Goal: Task Accomplishment & Management: Use online tool/utility

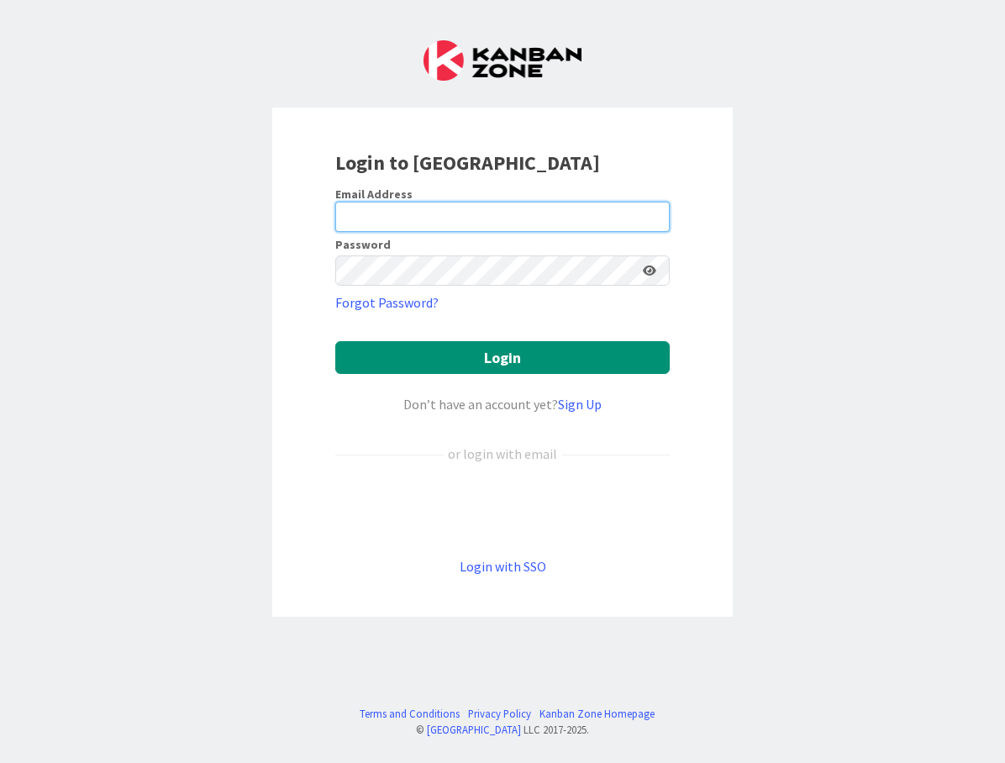
click at [445, 222] on input "email" at bounding box center [502, 217] width 334 height 30
type input "[PERSON_NAME][EMAIL_ADDRESS][DOMAIN_NAME]"
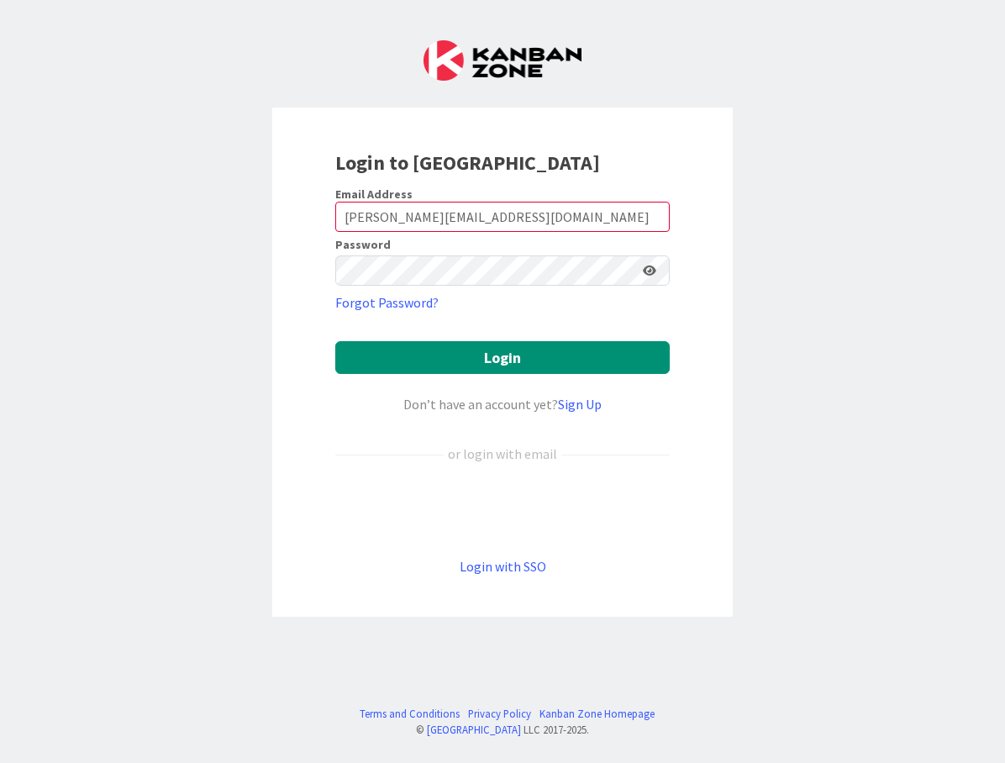
click at [503, 357] on button "Login" at bounding box center [502, 357] width 334 height 33
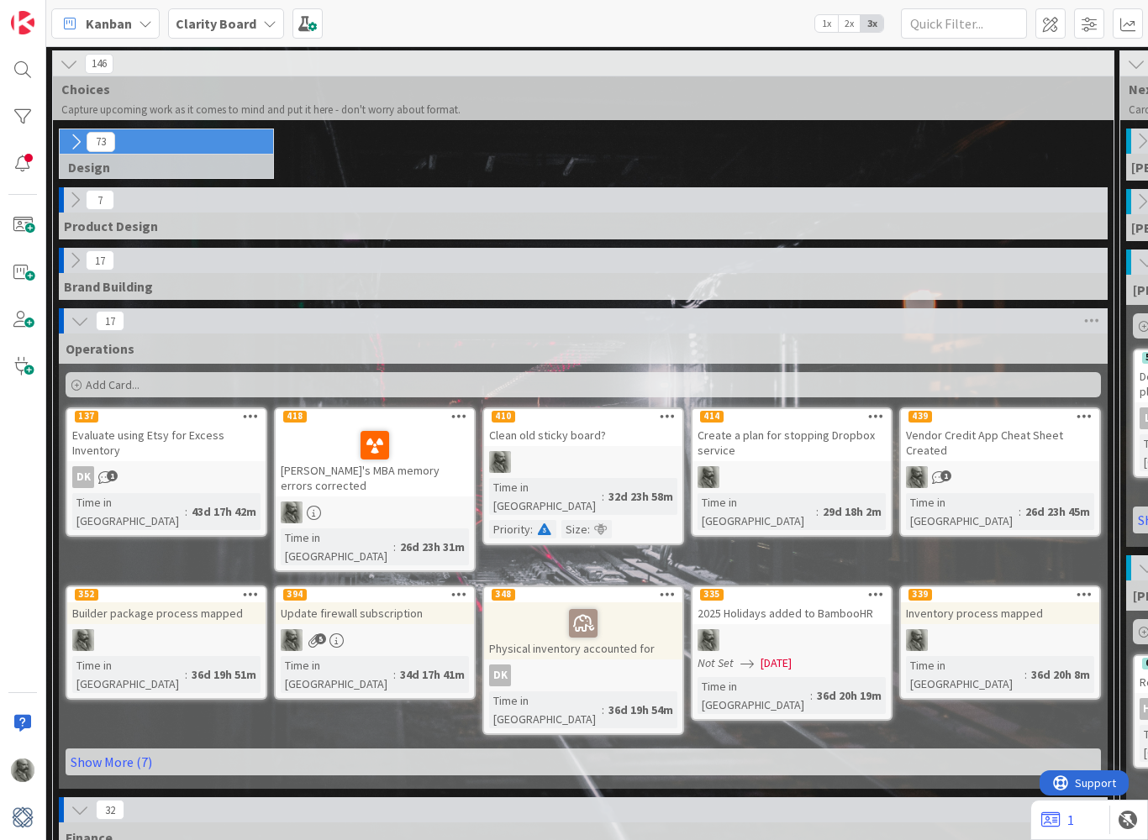
click at [71, 55] on icon at bounding box center [69, 64] width 18 height 18
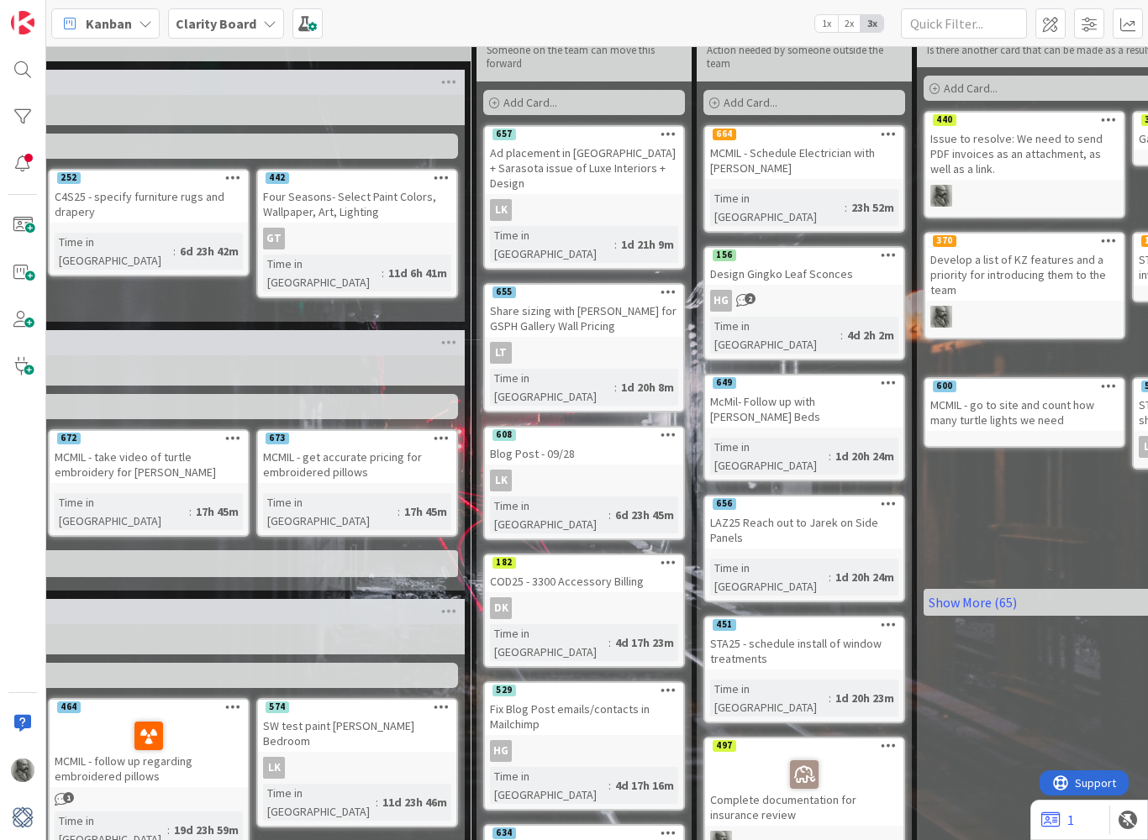
scroll to position [58, 917]
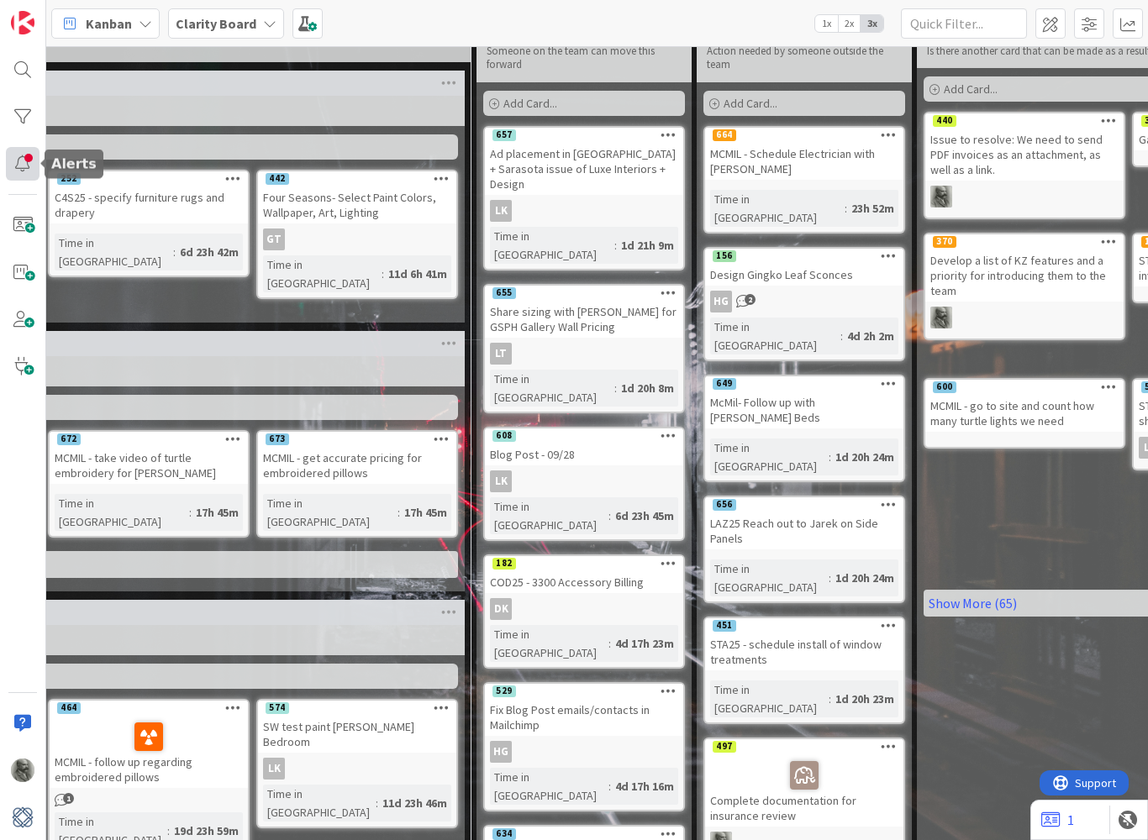
click at [21, 163] on div at bounding box center [23, 164] width 34 height 34
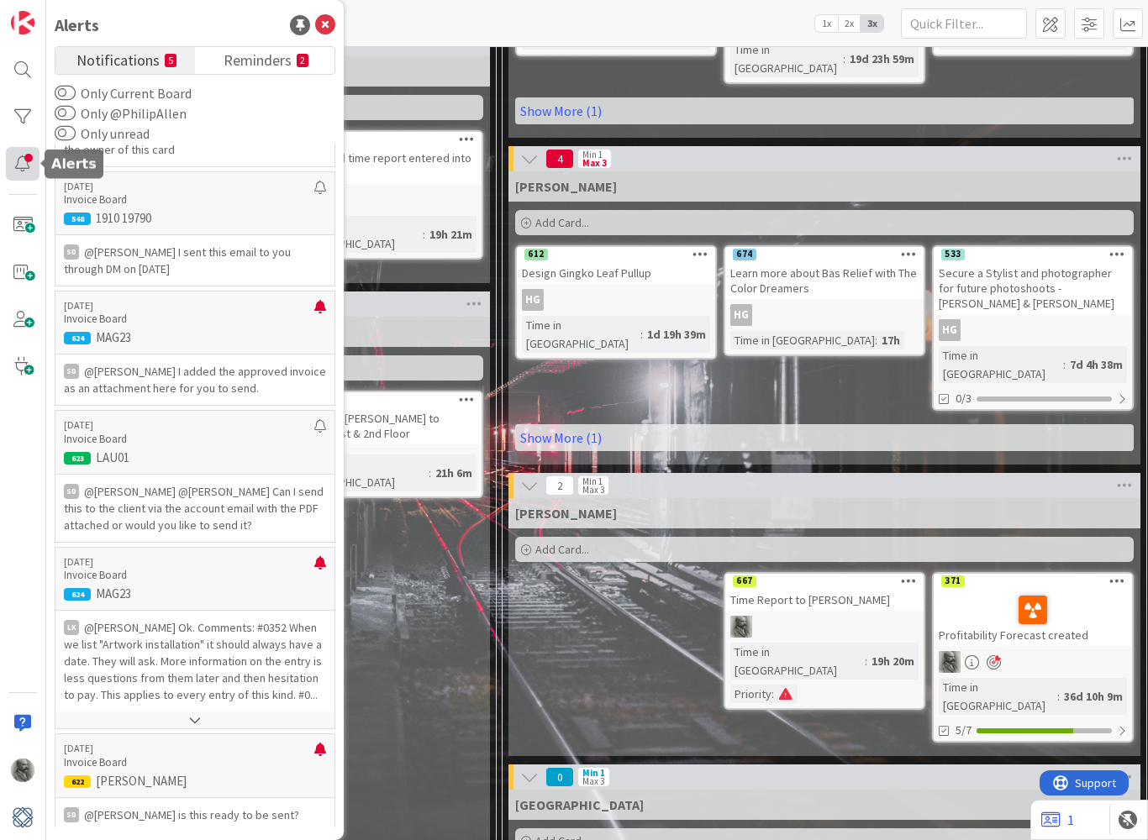
scroll to position [830, 241]
click at [589, 537] on div "Add Card..." at bounding box center [824, 549] width 618 height 25
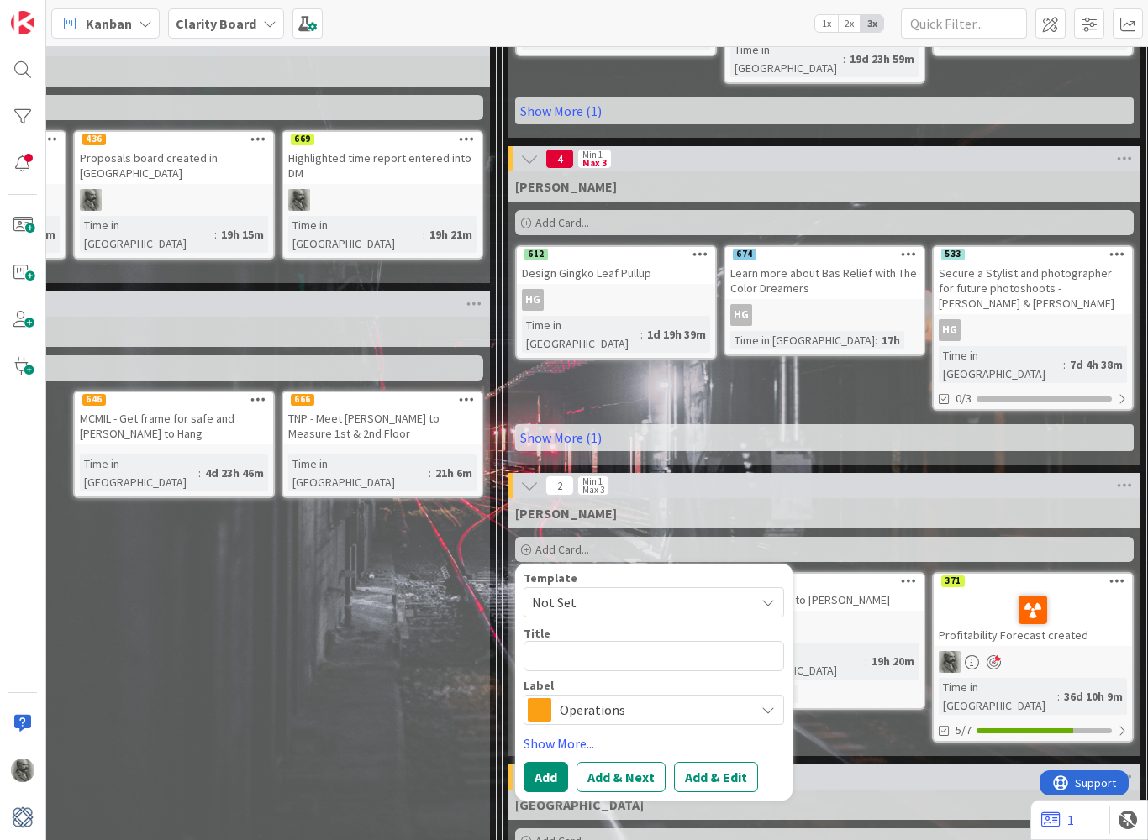
type textarea "x"
type textarea "Q"
type textarea "x"
type textarea "Q4"
click at [149, 764] on div "Devon Add Card... 666 TNP - Meet [PERSON_NAME] to Measure 1st & 2nd Floor Time …" at bounding box center [174, 667] width 632 height 700
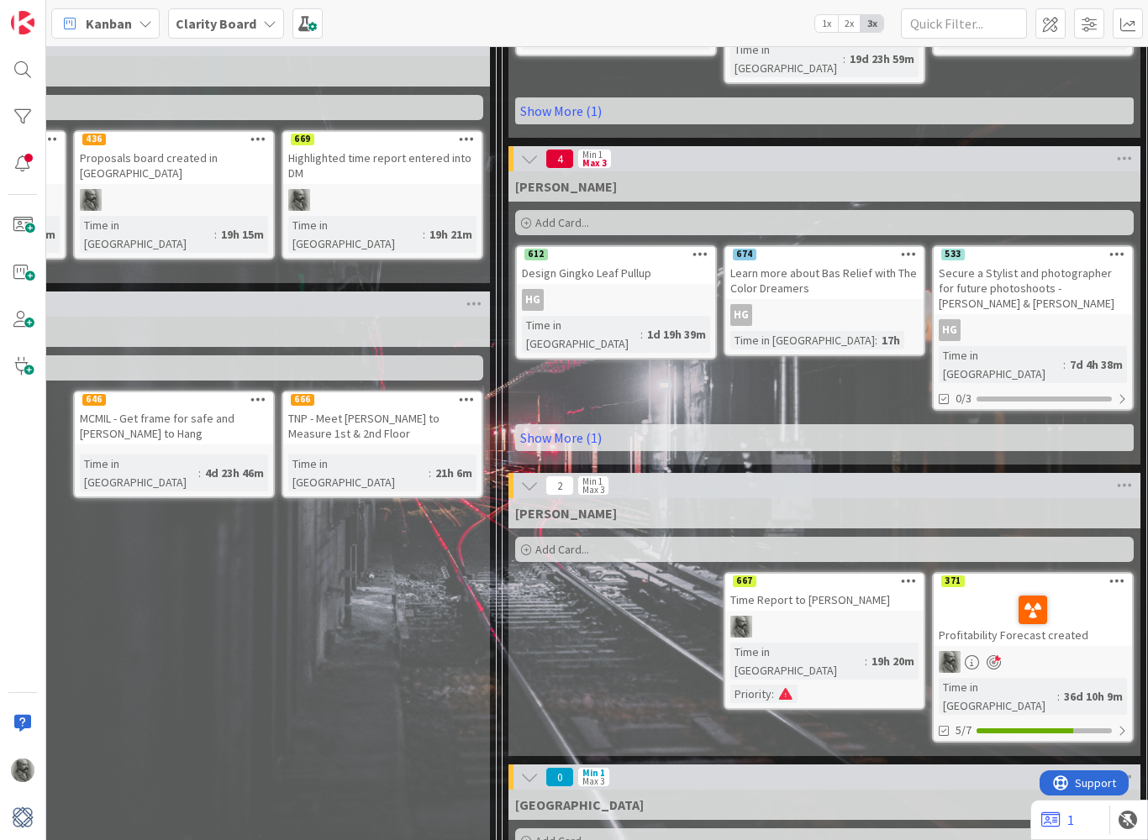
click at [606, 537] on div "Add Card..." at bounding box center [824, 549] width 618 height 25
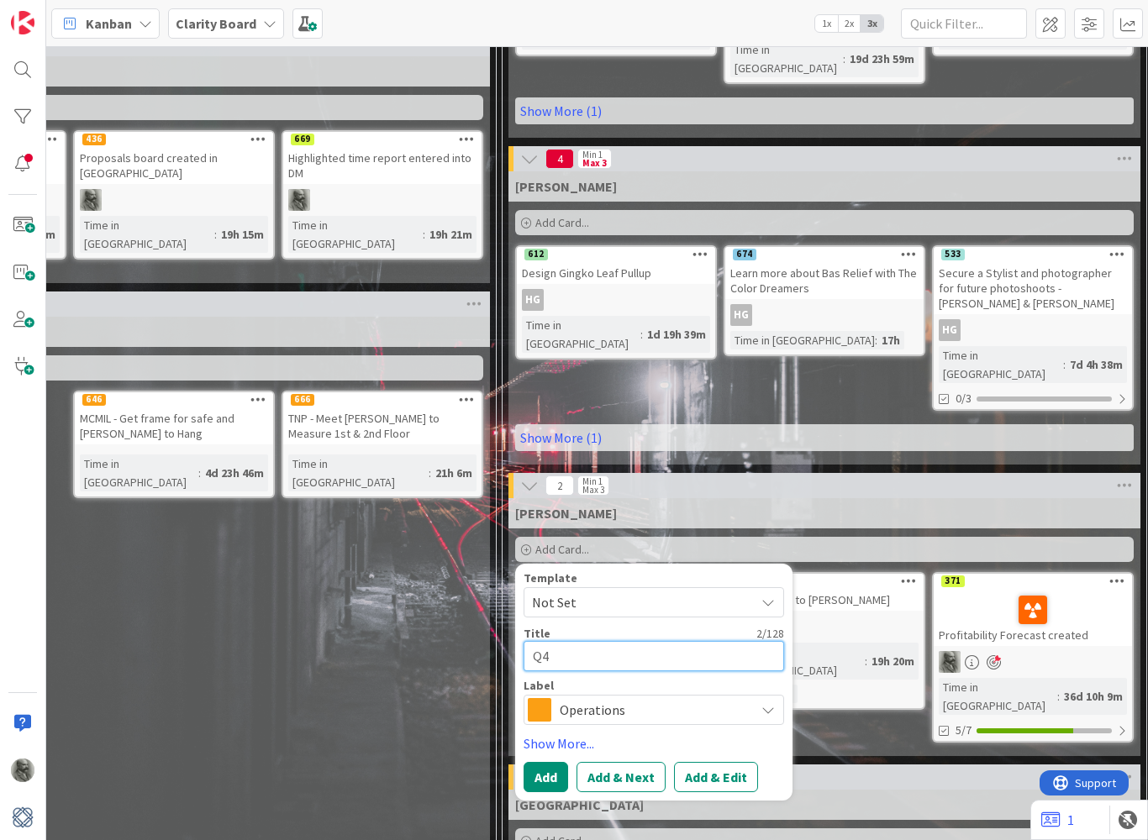
type textarea "x"
type textarea "Q4"
type textarea "x"
type textarea "Q4 F"
type textarea "x"
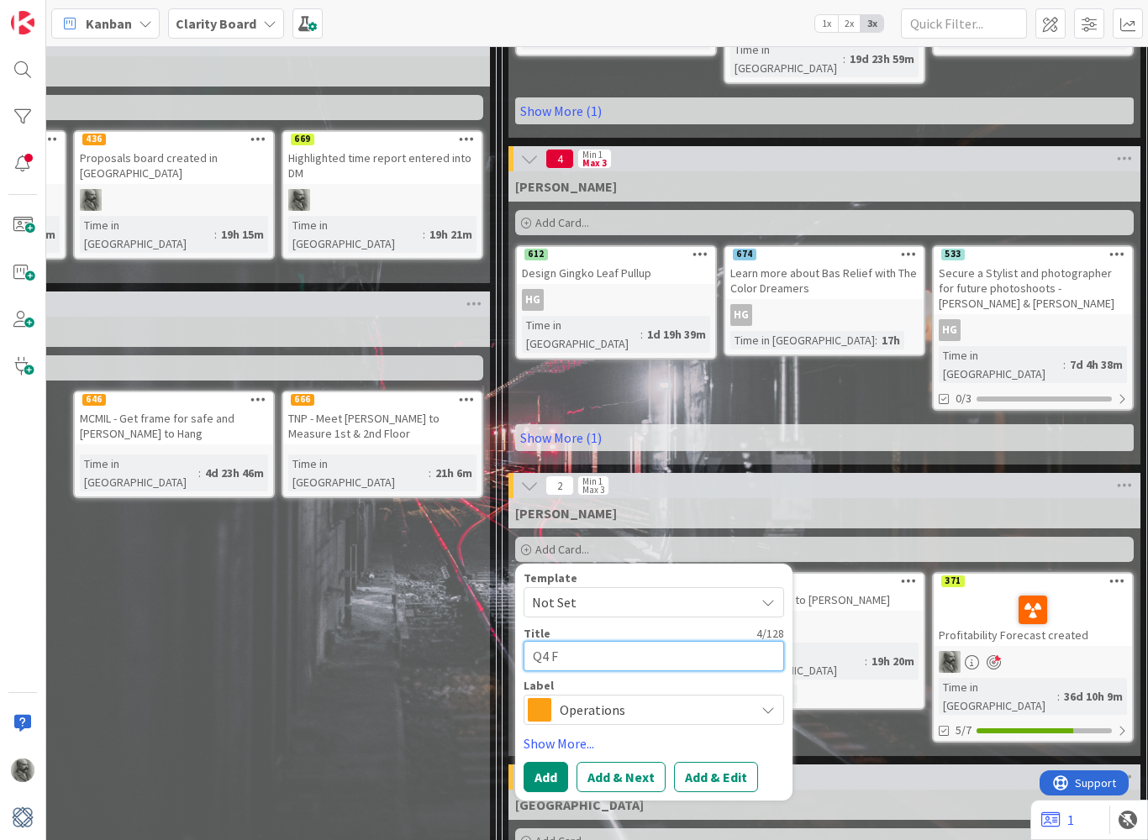
type textarea "Q4 Fi"
type textarea "x"
type textarea "Q4 Fin"
type textarea "x"
type textarea "Q4 Finc"
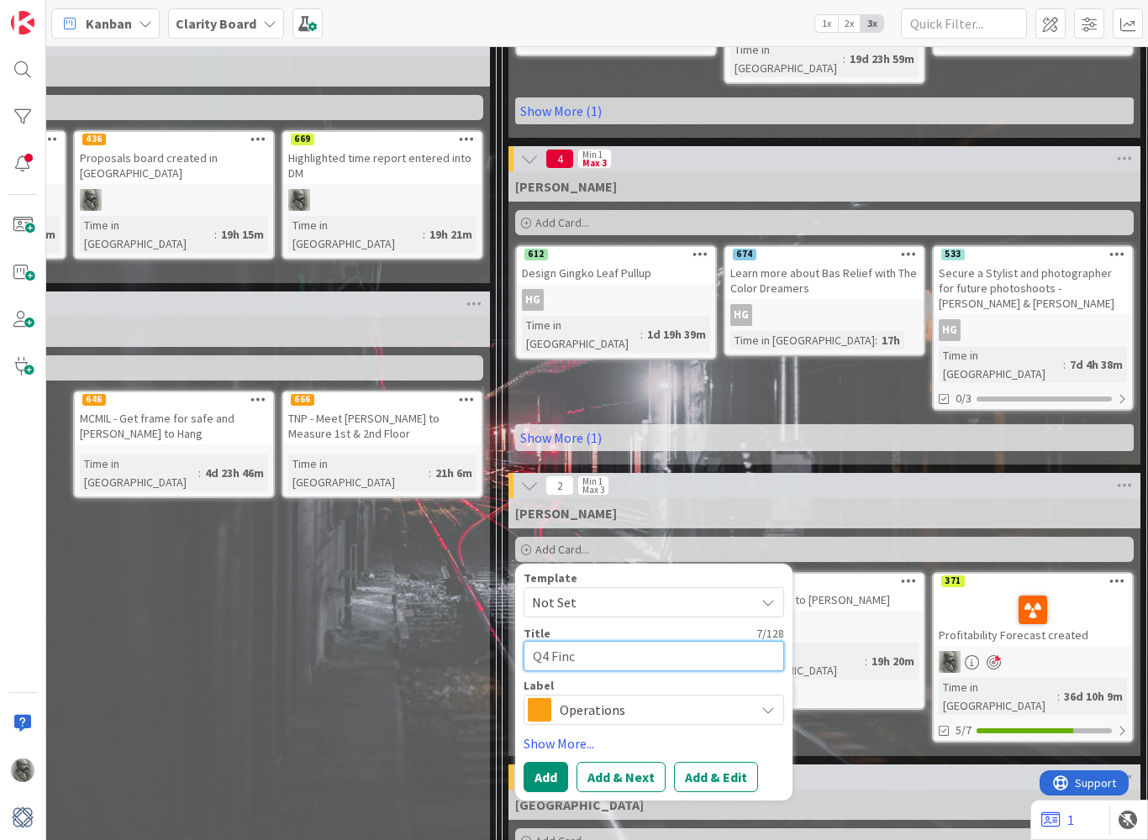
type textarea "x"
type textarea "Q4 Finci"
type textarea "x"
type textarea "Q4 Fincia"
type textarea "x"
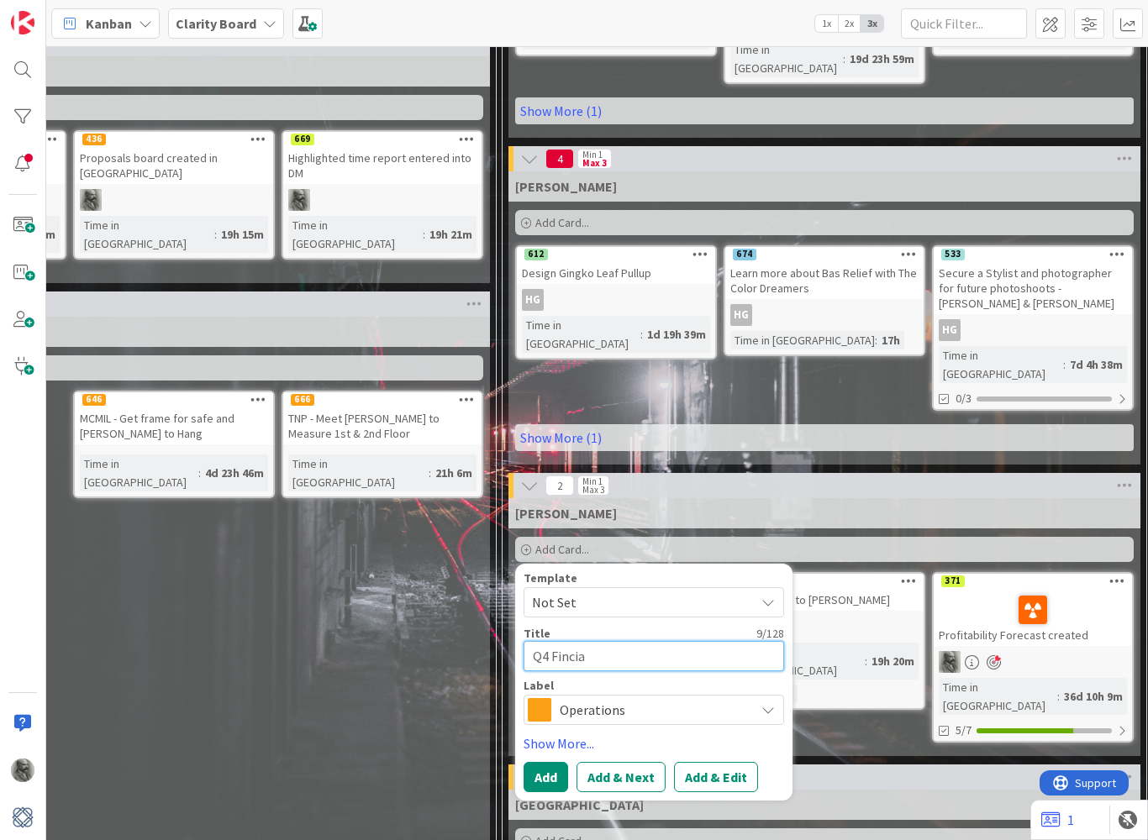
type textarea "Q4 Fincial"
type textarea "x"
type textarea "Q4 Fincia"
type textarea "x"
type textarea "Q4 Finci"
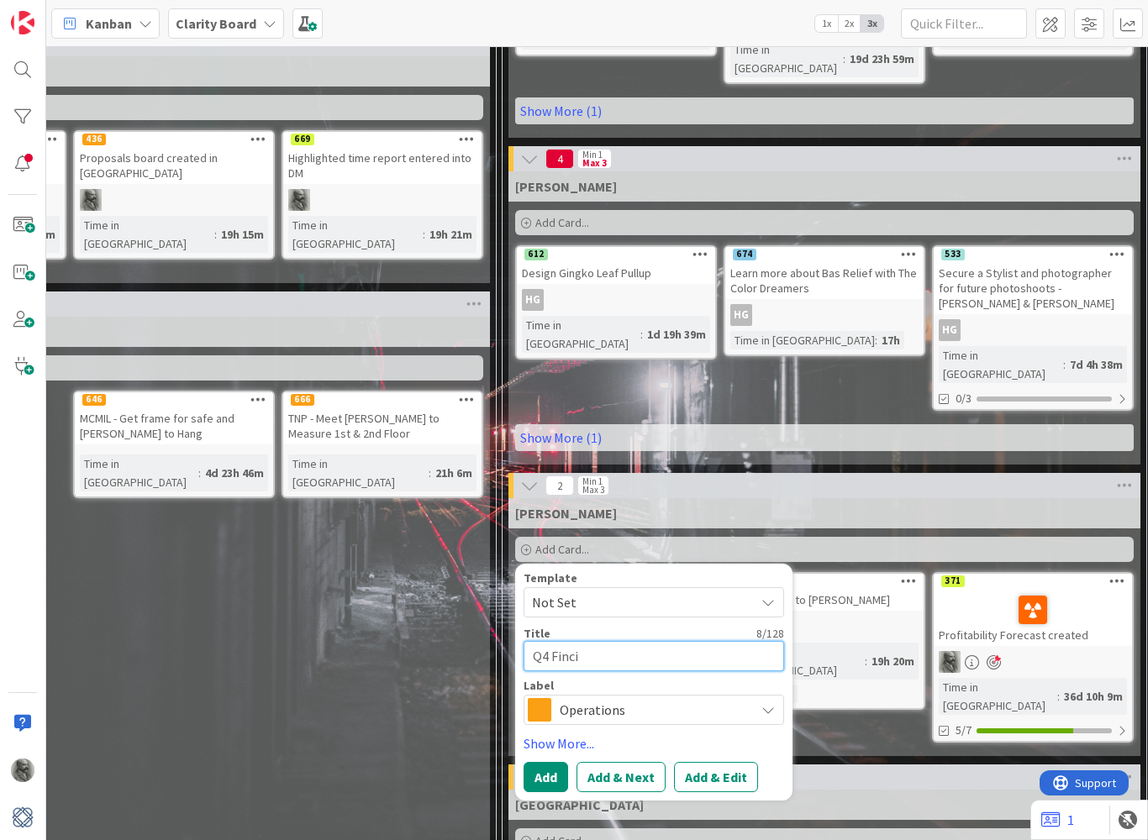
type textarea "x"
type textarea "Q4 Finc"
type textarea "x"
type textarea "Q4 Fin"
type textarea "x"
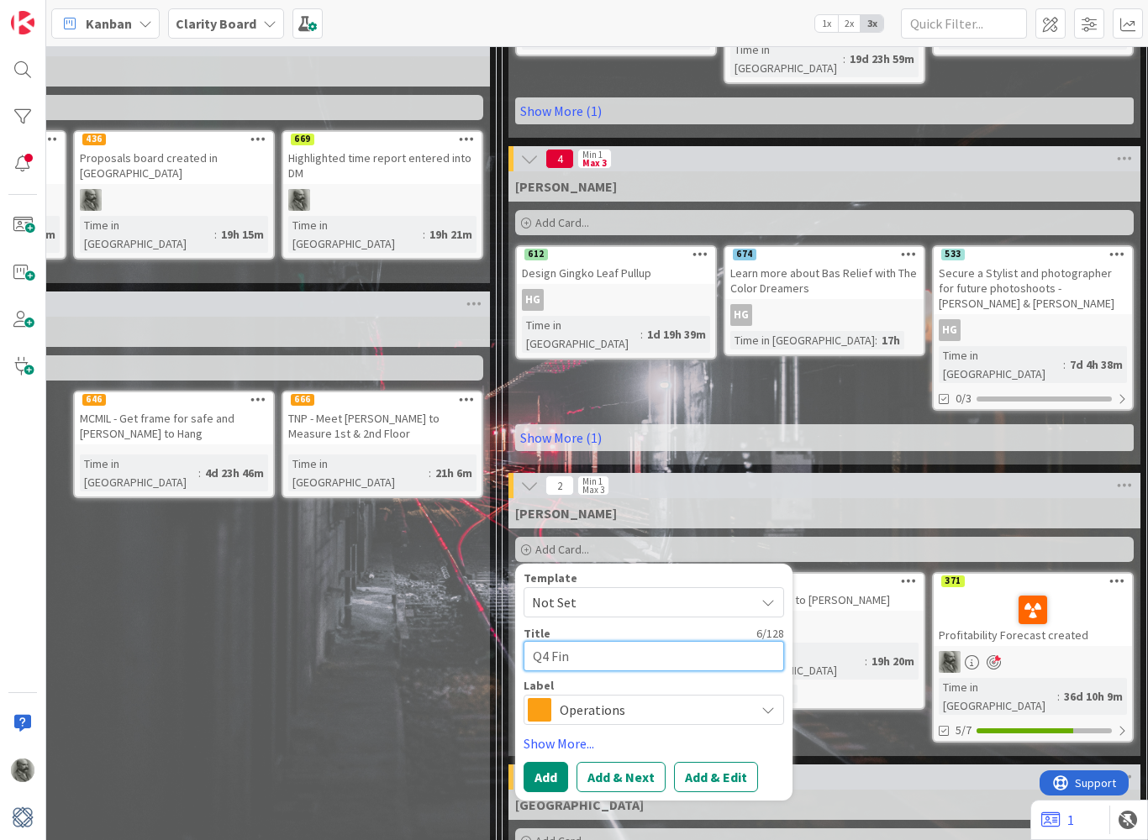
type textarea "Q4 Fina"
type textarea "x"
type textarea "Q4 [PERSON_NAME]"
type textarea "x"
type textarea "Q4 Financ"
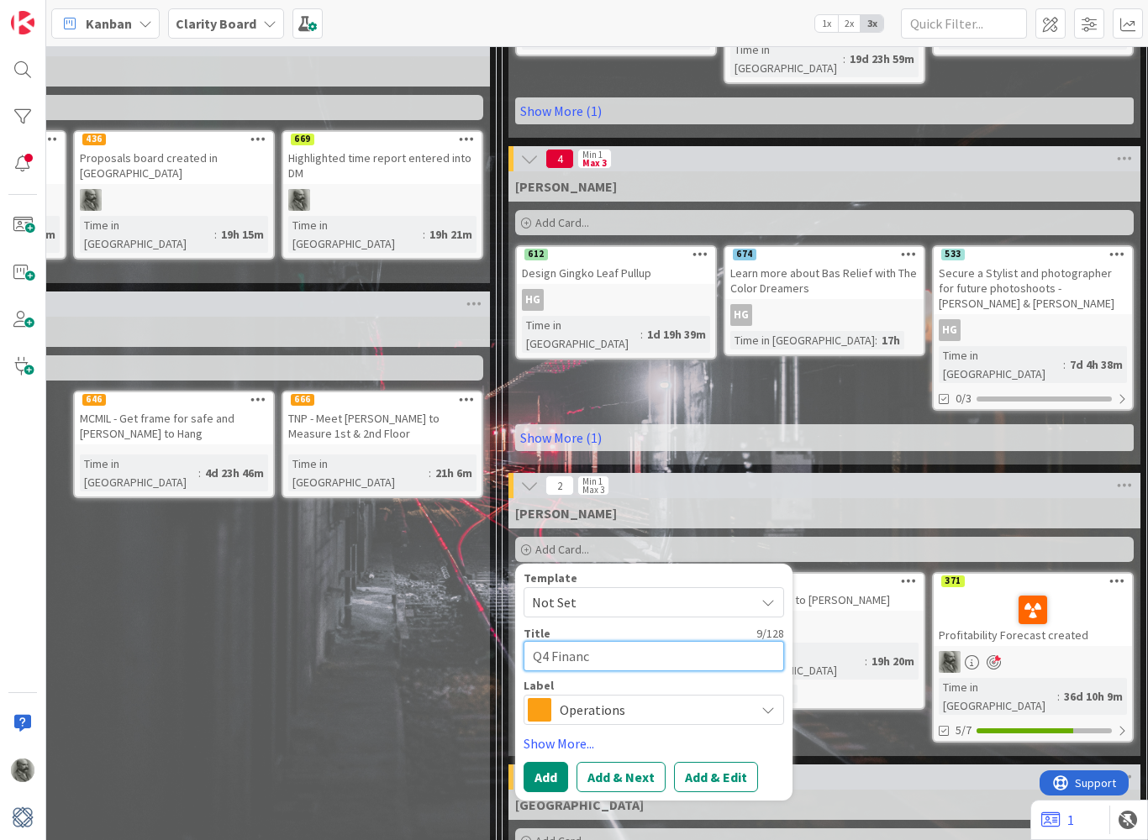
type textarea "x"
type textarea "Q4 Financi"
type textarea "x"
type textarea "Q4 Financia"
type textarea "x"
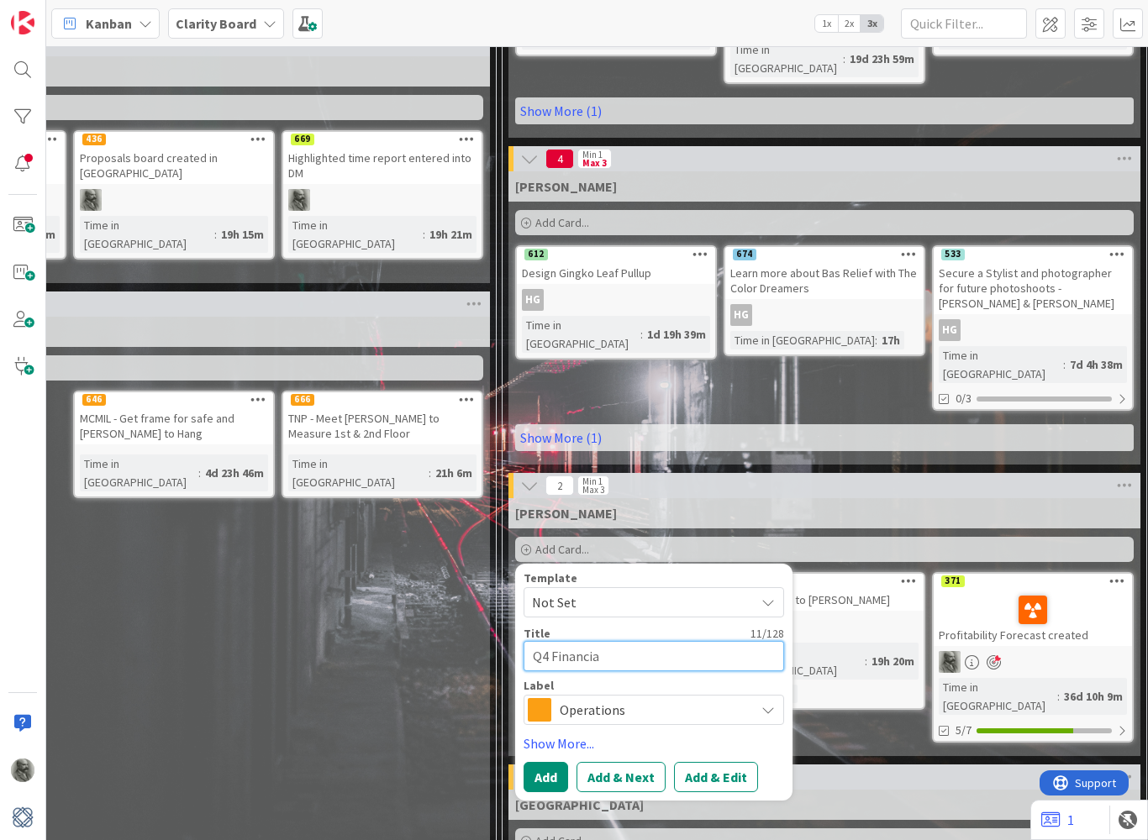
type textarea "Q4 Financial"
type textarea "x"
type textarea "Q4 Financial"
type textarea "x"
type textarea "Q4 Financial"
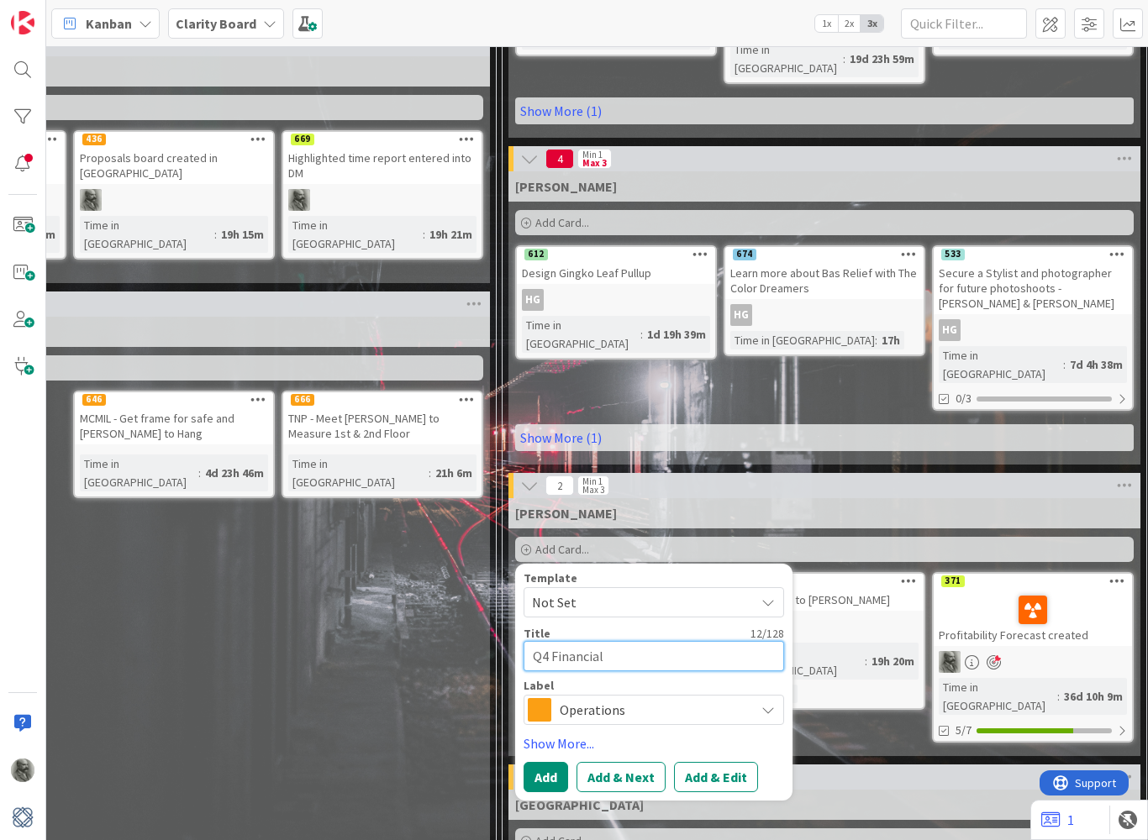
type textarea "x"
type textarea "Q4 Financia"
type textarea "x"
type textarea "Q4 Financi"
type textarea "x"
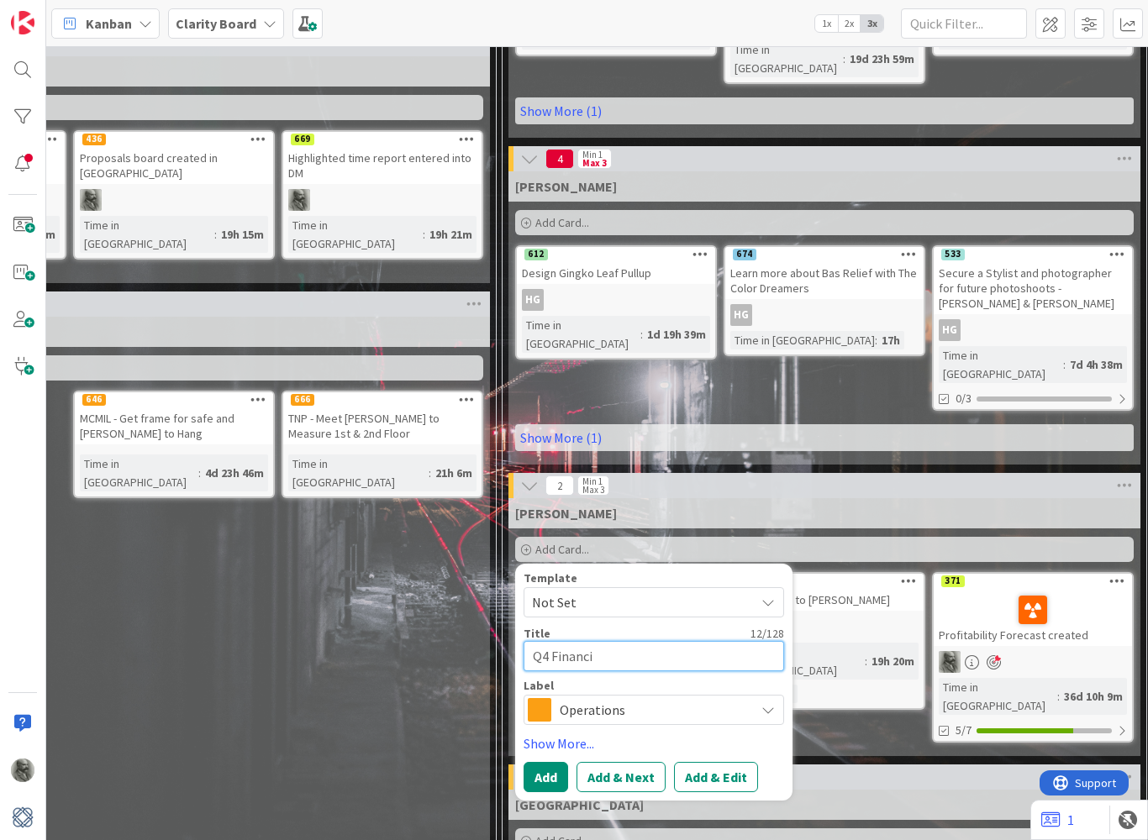
type textarea "Q4 Financ"
type textarea "x"
type textarea "Q4 [PERSON_NAME]"
type textarea "x"
type textarea "Q4 Fina"
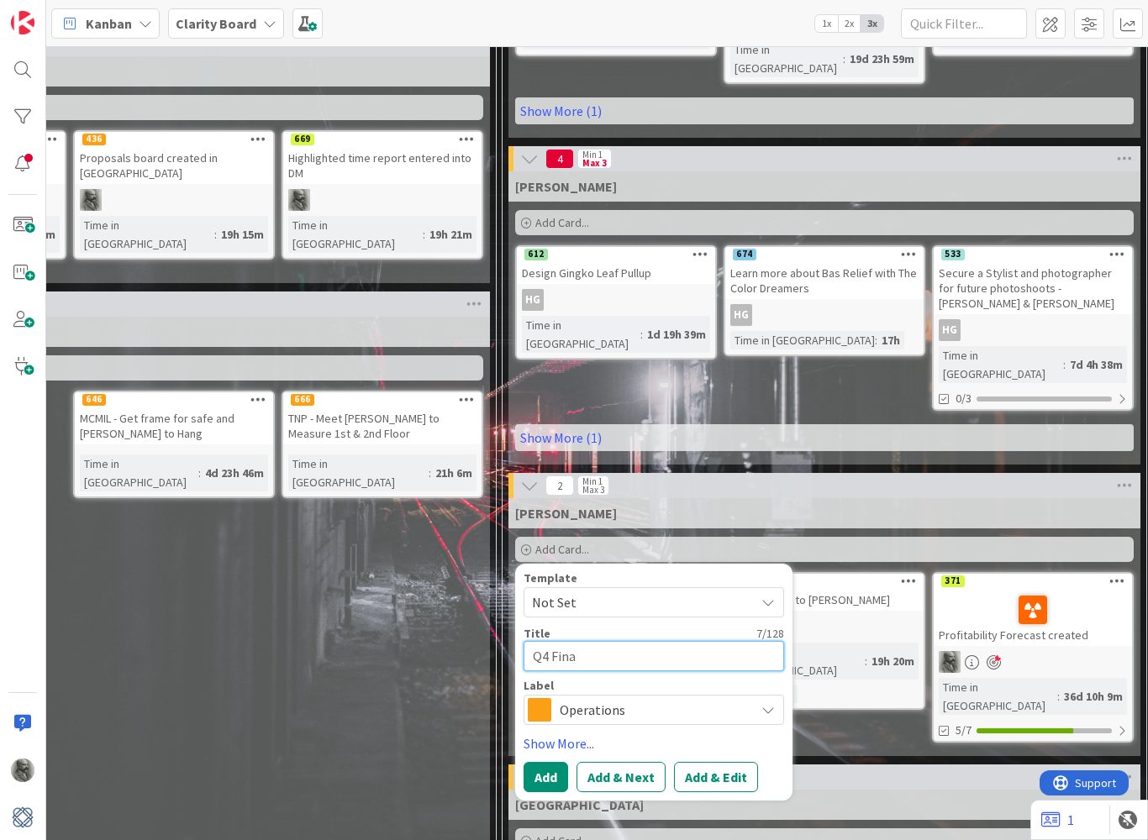
type textarea "x"
type textarea "Q4 Fin"
type textarea "x"
type textarea "Q4 Fi"
type textarea "x"
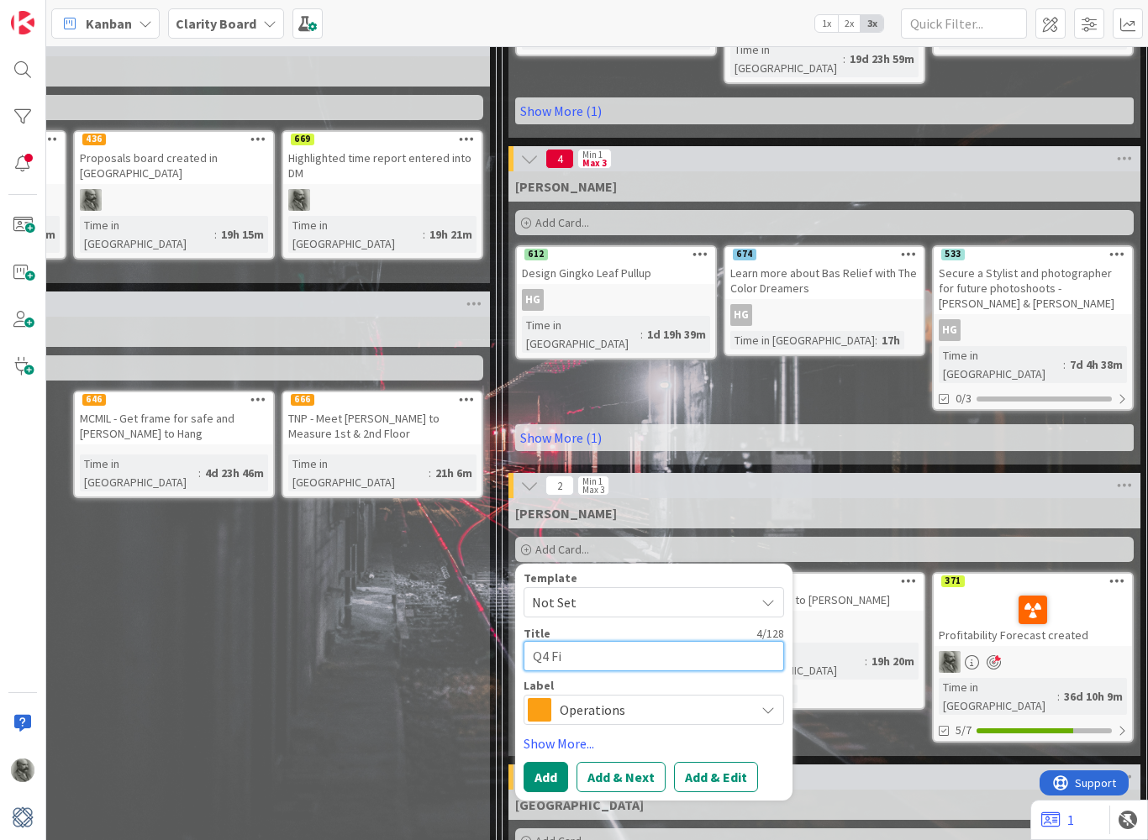
type textarea "Q4 F"
type textarea "x"
type textarea "Q4"
type textarea "x"
type textarea "Q4"
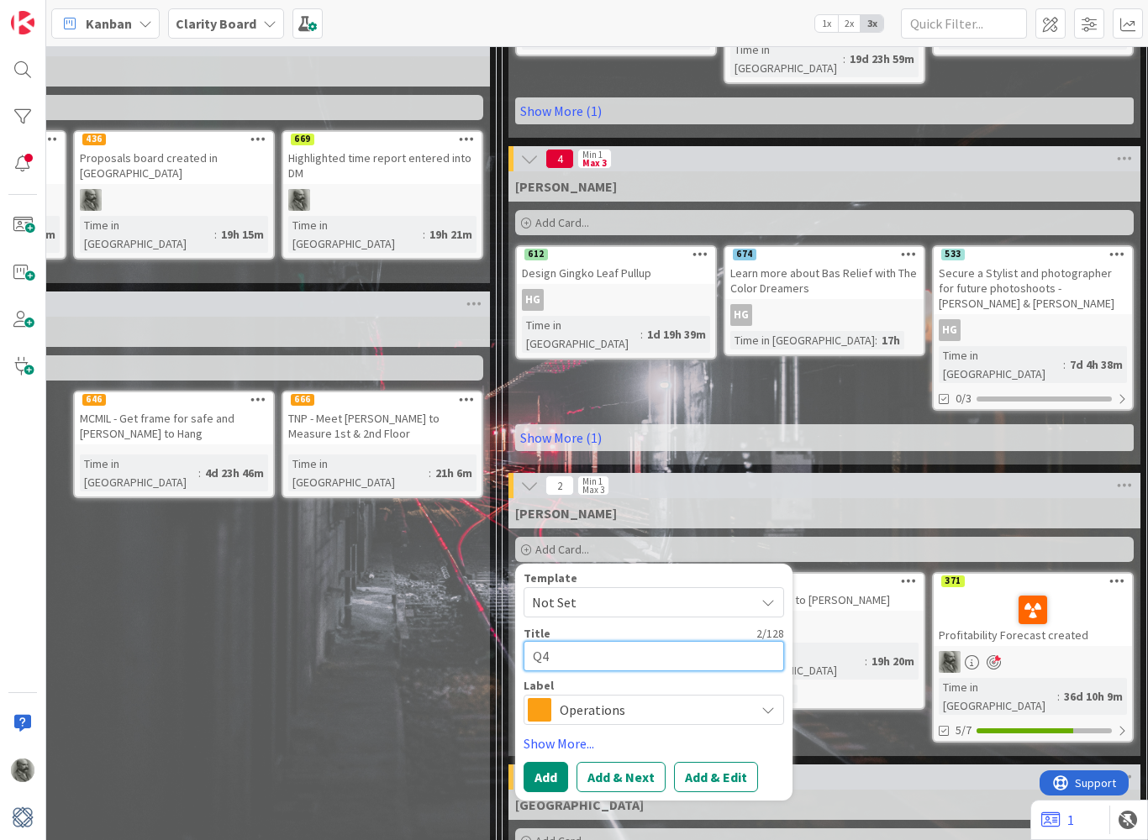
type textarea "x"
type textarea "Q"
type textarea "x"
type textarea "Q3"
type textarea "x"
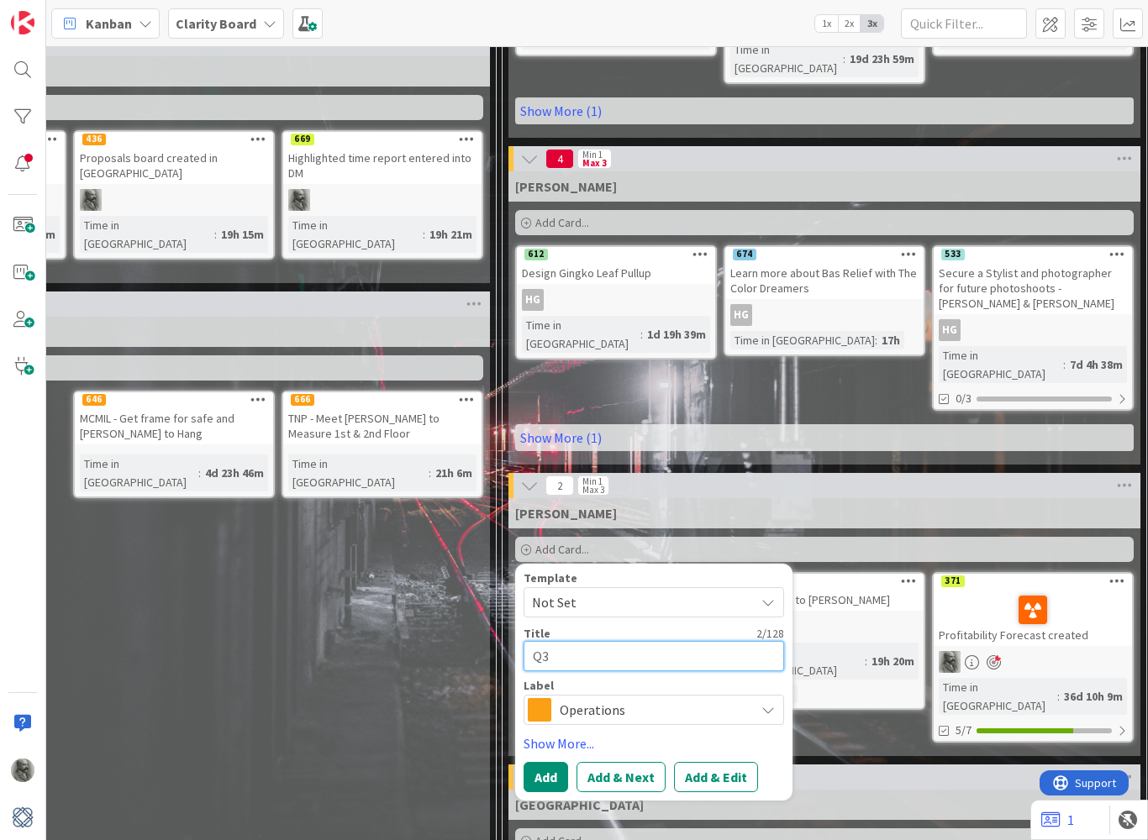
type textarea "Q3"
type textarea "x"
type textarea "Q3 F"
type textarea "x"
type textarea "Q3 Fi"
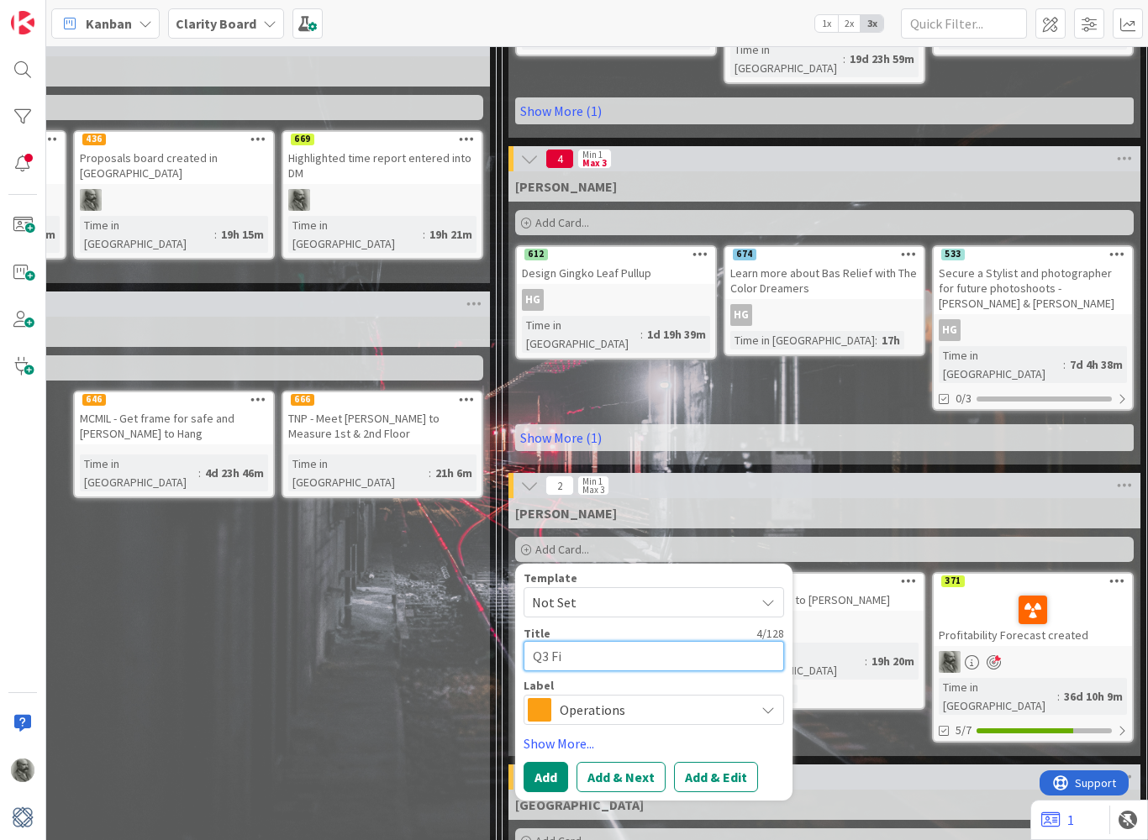
type textarea "x"
type textarea "Q3 Fin"
type textarea "x"
type textarea "Q3 Fina"
type textarea "x"
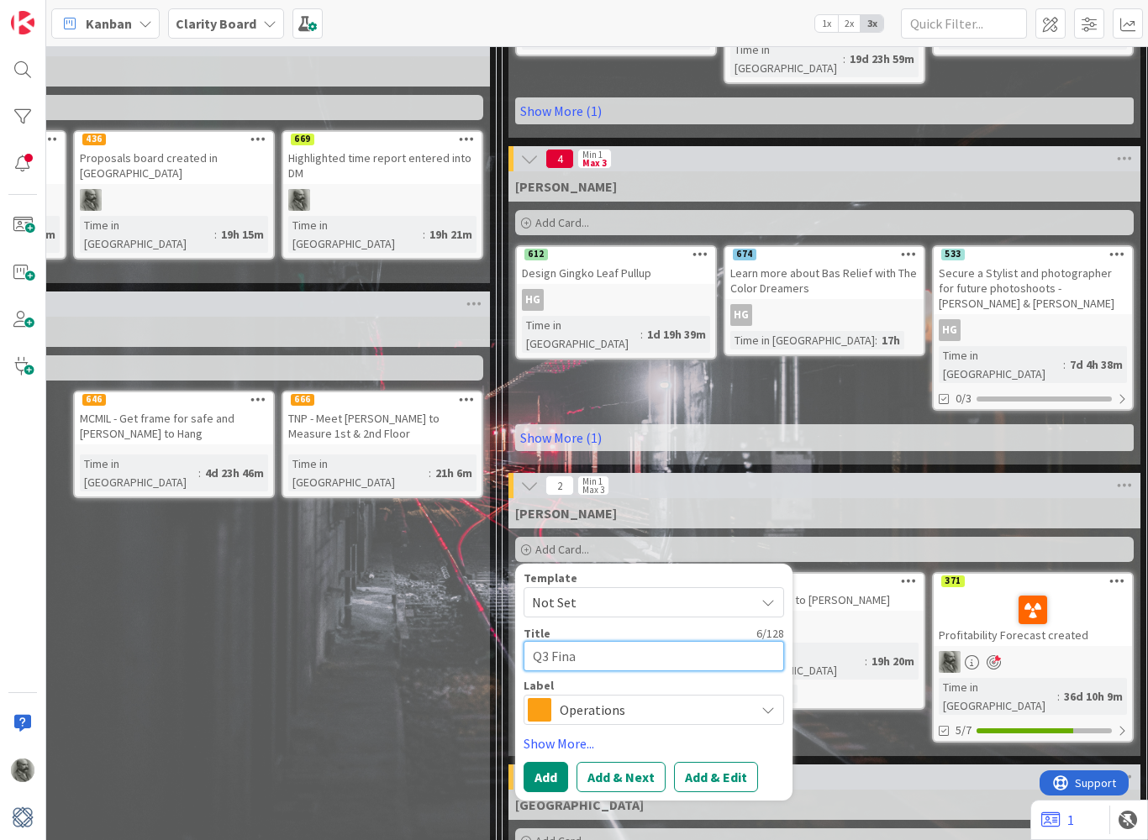
type textarea "Q3 [PERSON_NAME]"
type textarea "x"
type textarea "Q3 Financ"
type textarea "x"
type textarea "Q3 Financi"
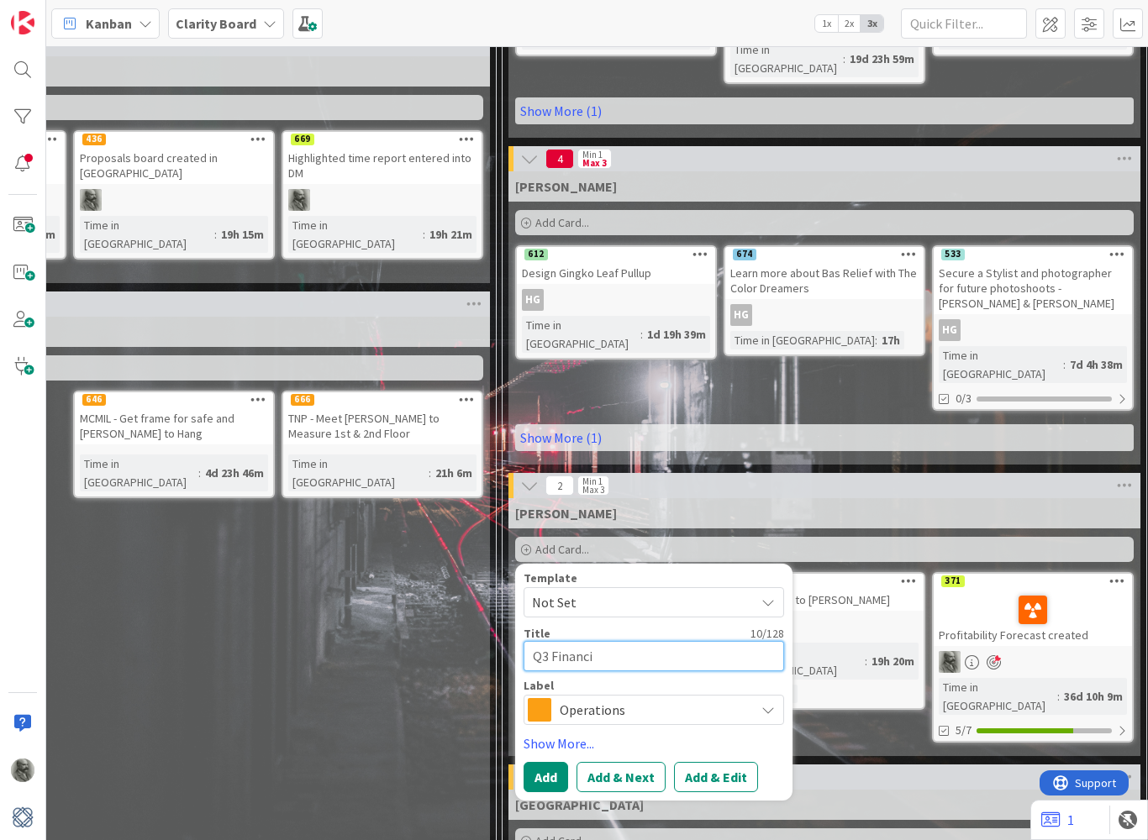
type textarea "x"
type textarea "Q3 Financia"
type textarea "x"
type textarea "Q3 Financial"
type textarea "x"
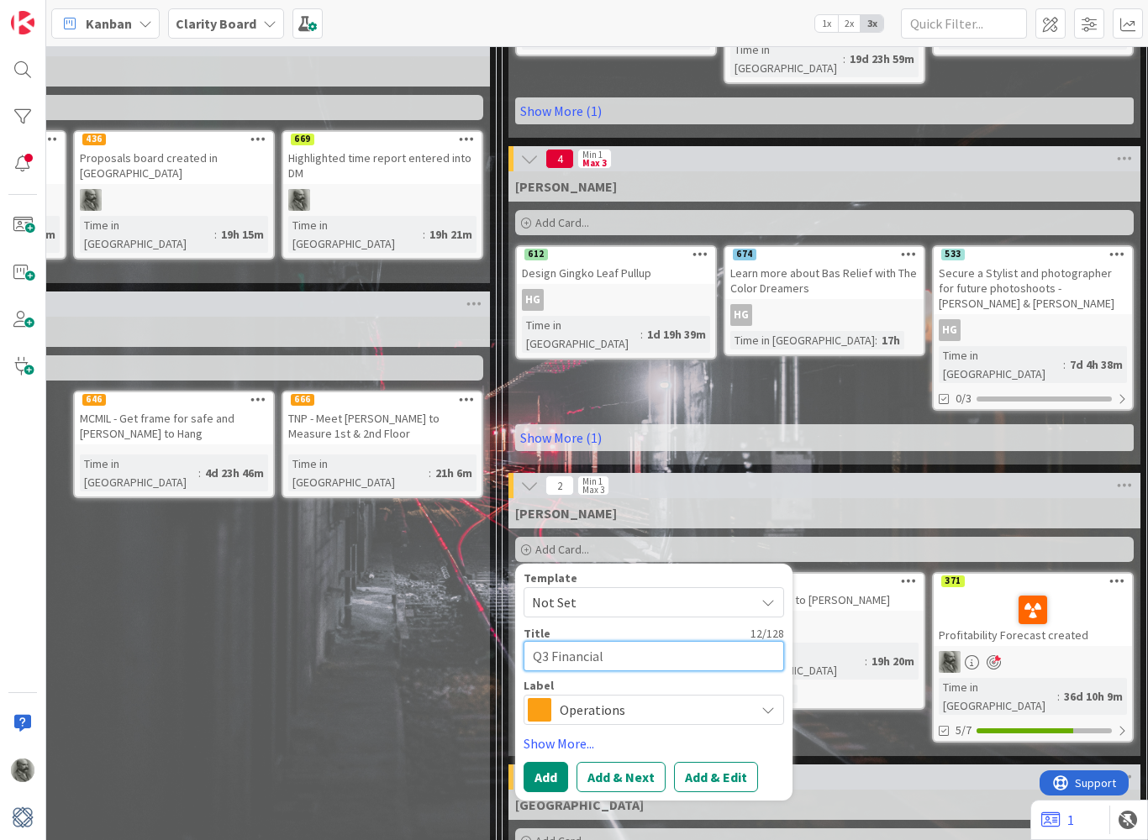
type textarea "Q3 Financial"
type textarea "x"
type textarea "Q3 Financial R"
type textarea "x"
type textarea "Q3 Financial Re"
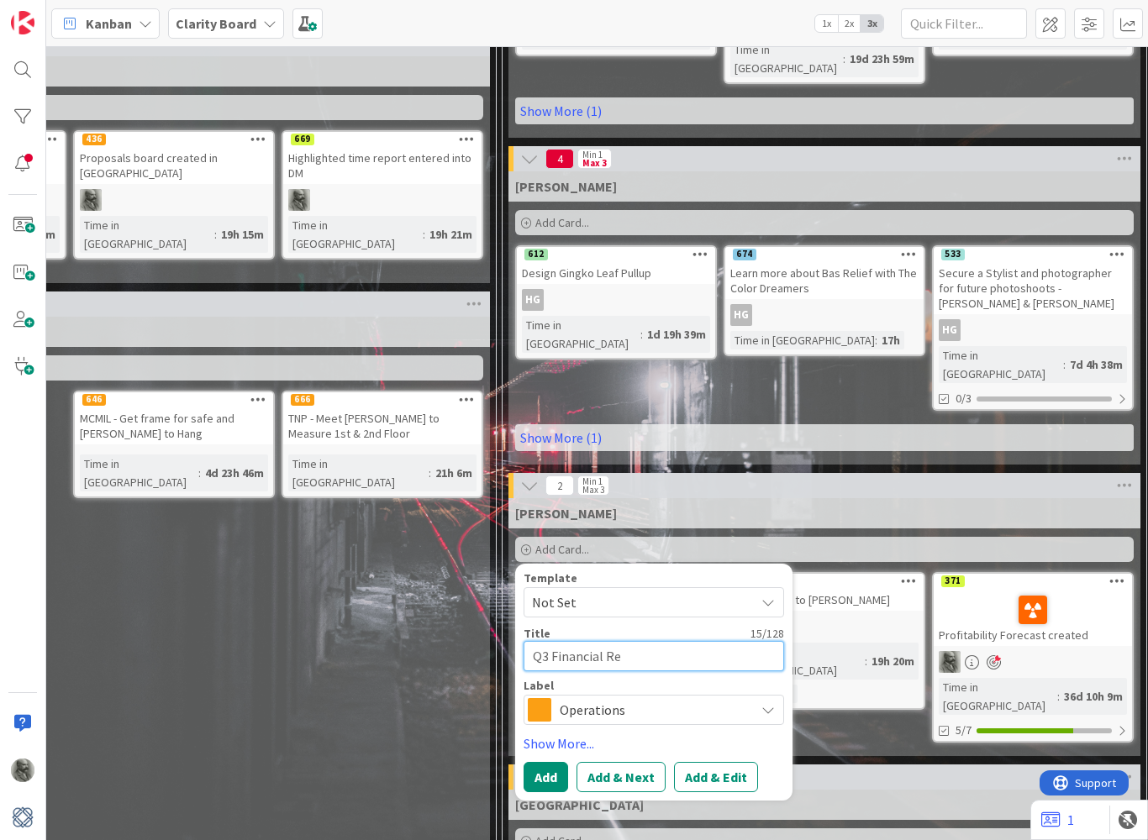
type textarea "x"
type textarea "Q3 Financial Rev"
type textarea "x"
type textarea "Q3 Financial Revi"
type textarea "x"
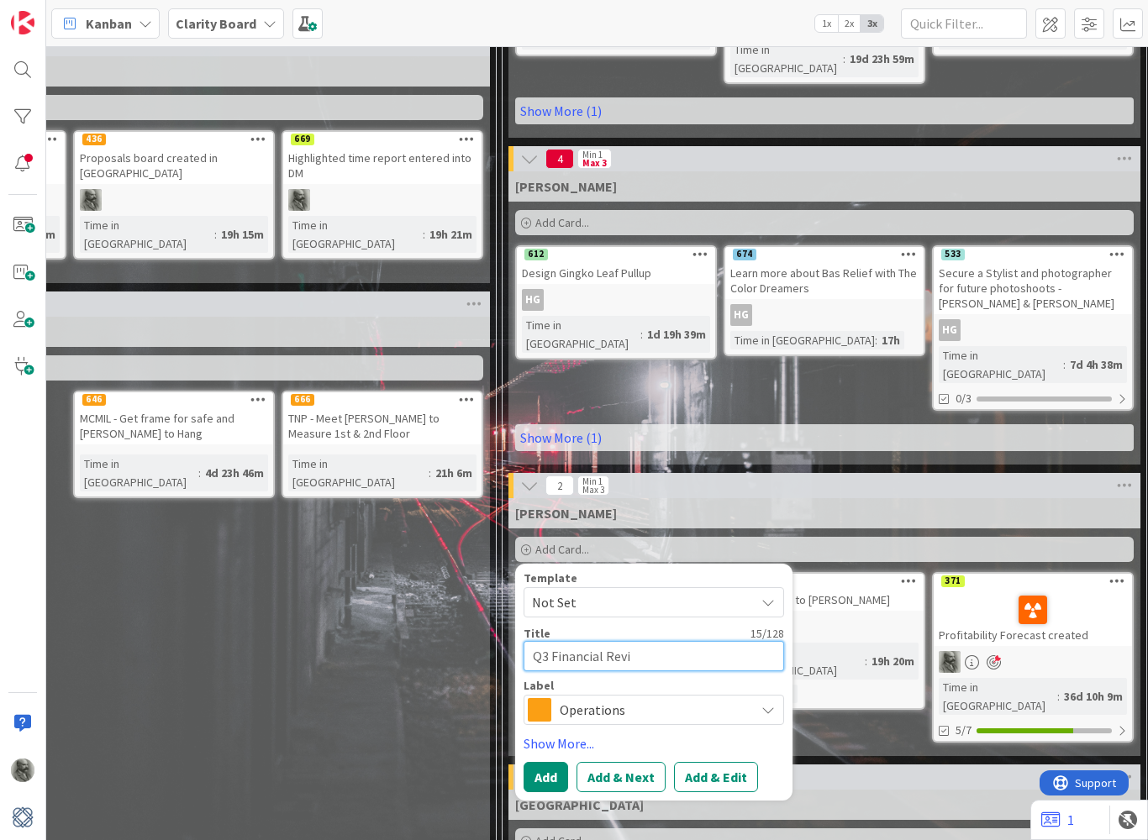
type textarea "Q3 Financial Revie"
type textarea "x"
type textarea "Q3 Financial Review"
click at [650, 698] on span "Operations" at bounding box center [653, 710] width 187 height 24
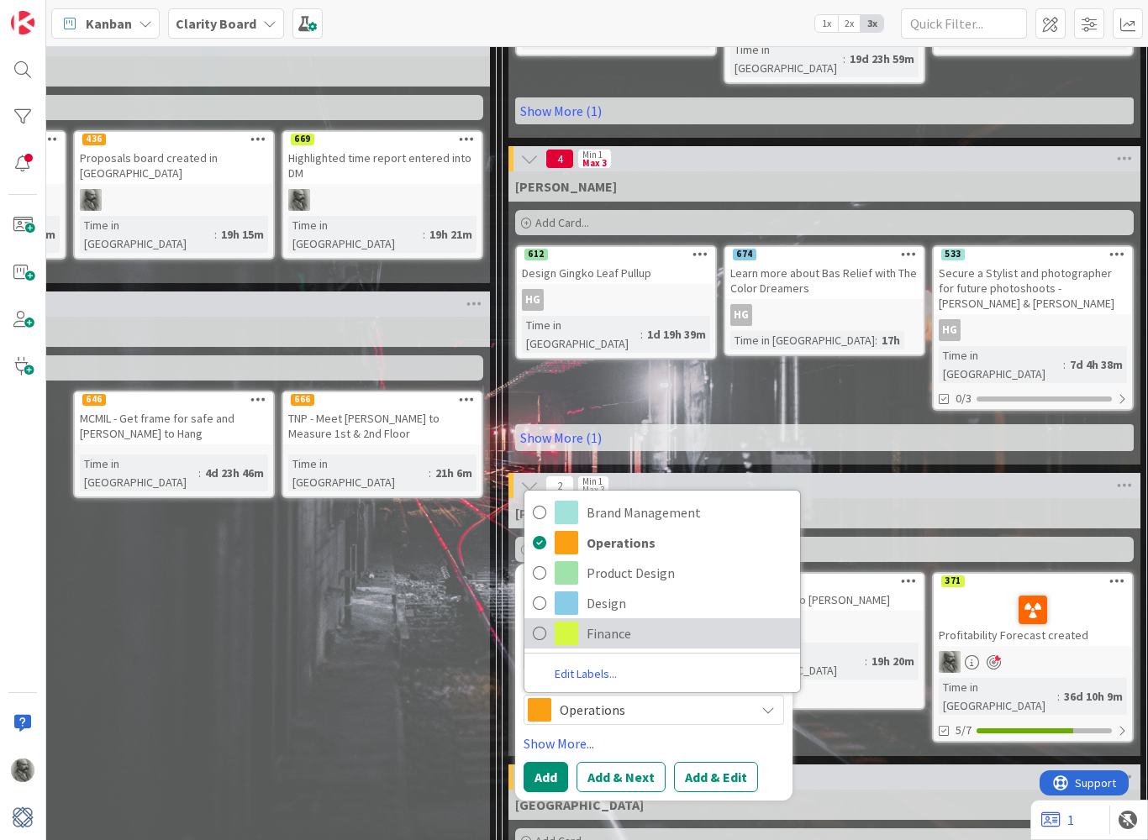
click at [671, 621] on span "Finance" at bounding box center [689, 633] width 205 height 25
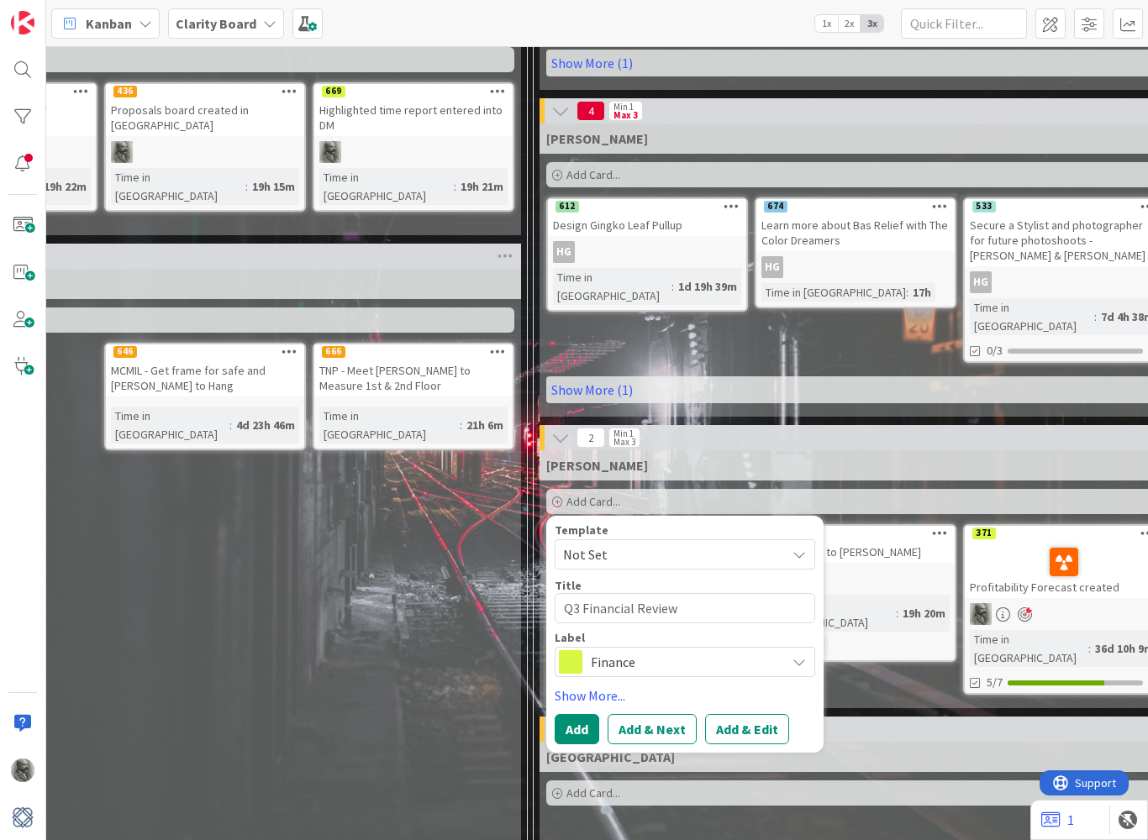
scroll to position [878, 209]
click at [601, 686] on link "Show More..." at bounding box center [685, 696] width 260 height 20
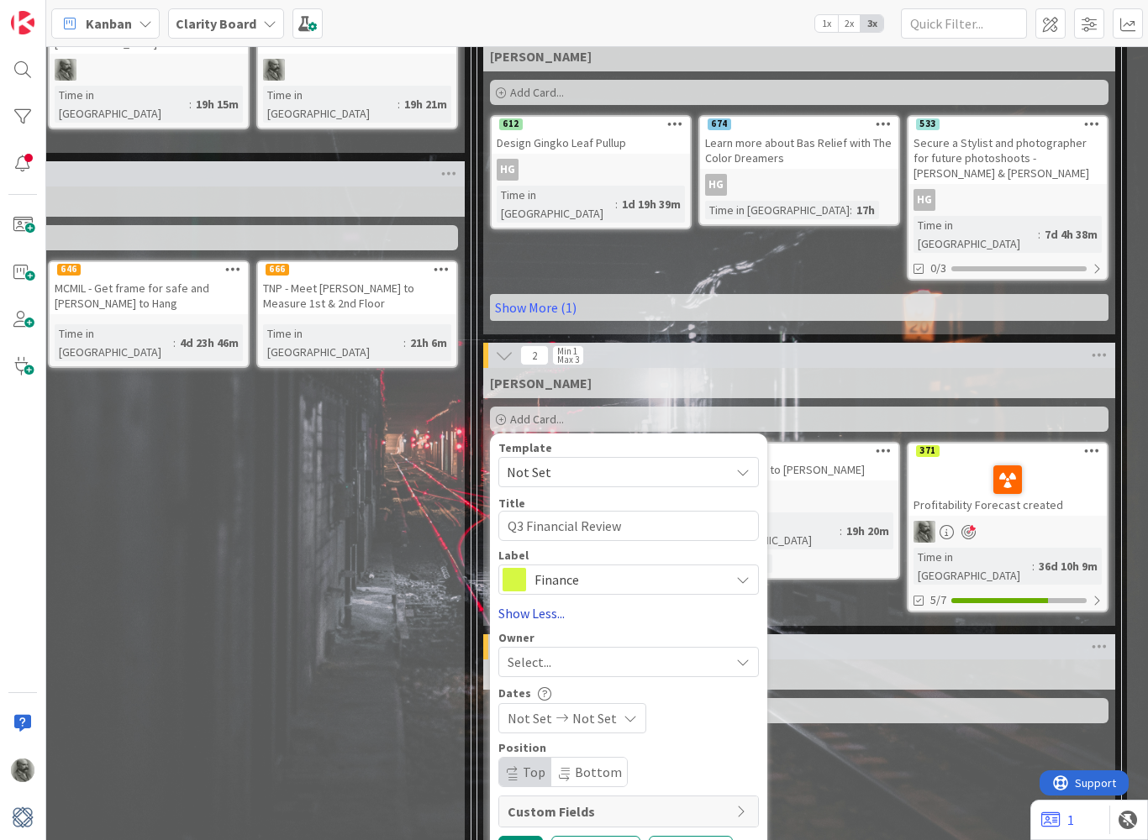
scroll to position [960, 266]
click at [716, 652] on div "Select..." at bounding box center [619, 662] width 222 height 20
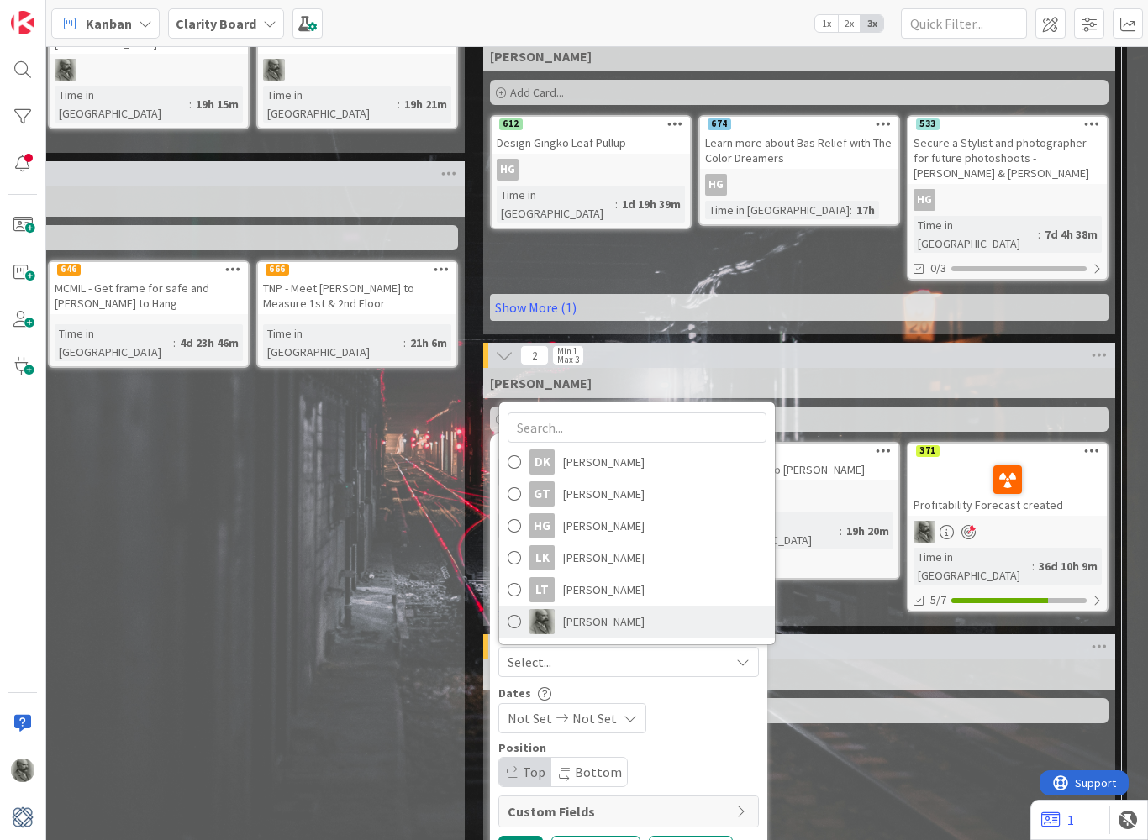
click at [638, 606] on link "[PERSON_NAME]" at bounding box center [637, 622] width 276 height 32
type textarea "x"
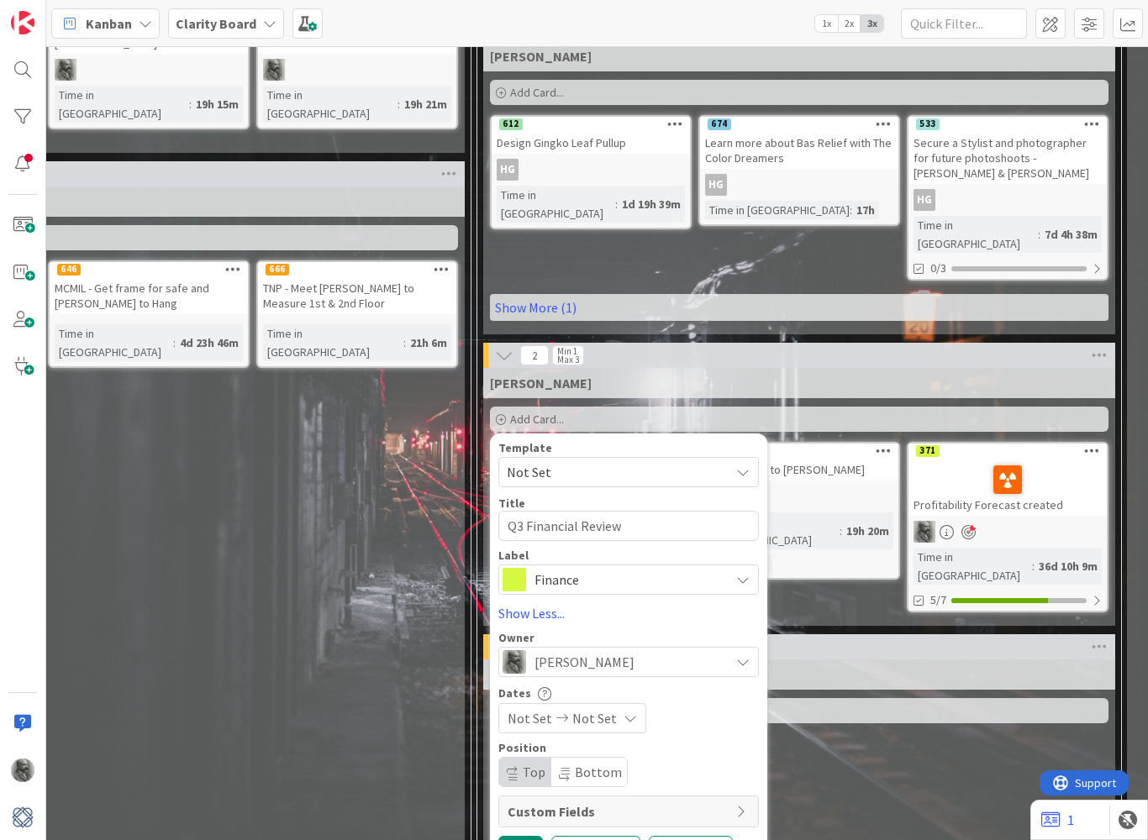
click at [624, 712] on icon at bounding box center [630, 718] width 13 height 13
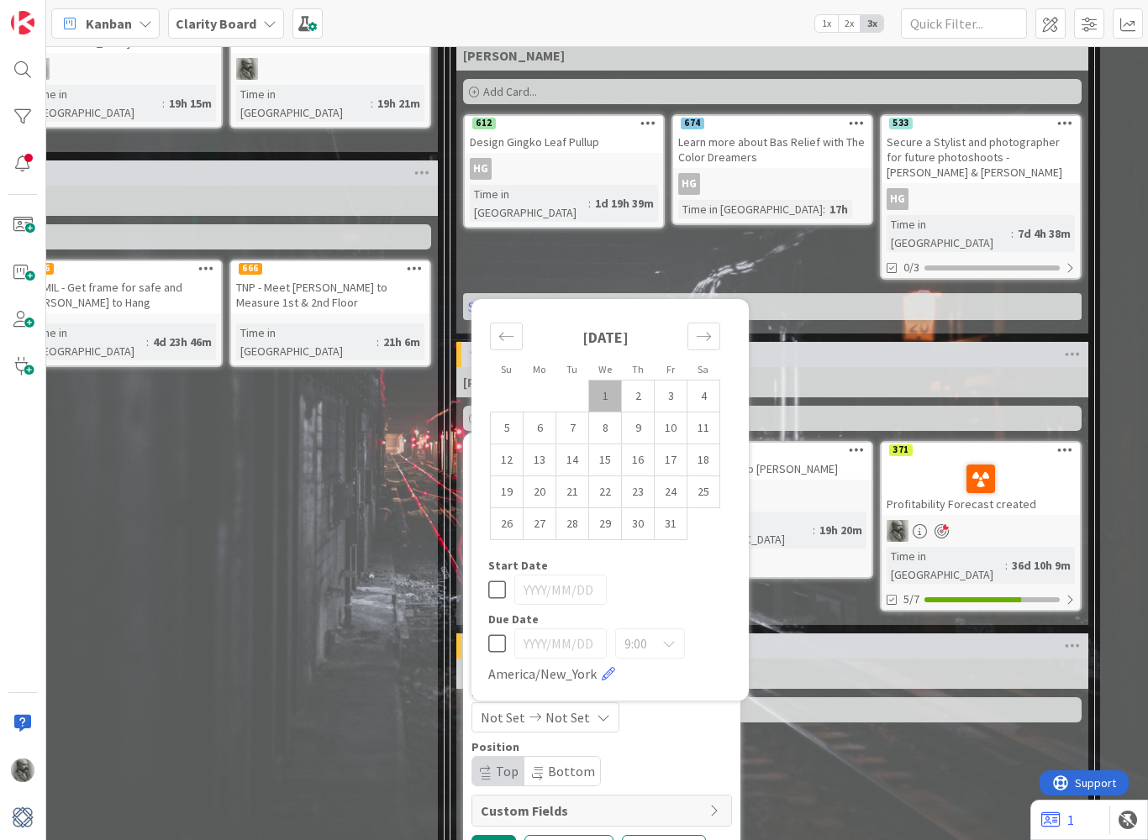
scroll to position [960, 293]
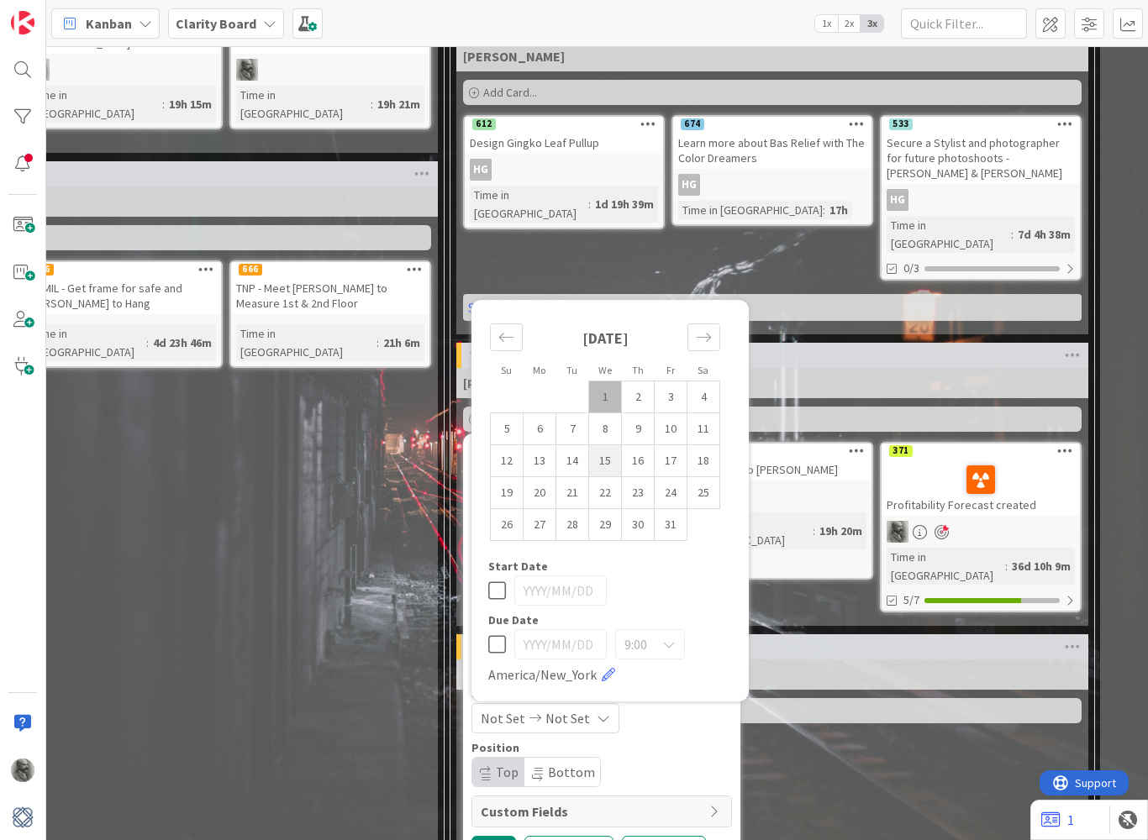
click at [615, 445] on td "15" at bounding box center [605, 461] width 33 height 32
type input "[DATE]"
click at [500, 799] on button "Add" at bounding box center [493, 851] width 45 height 30
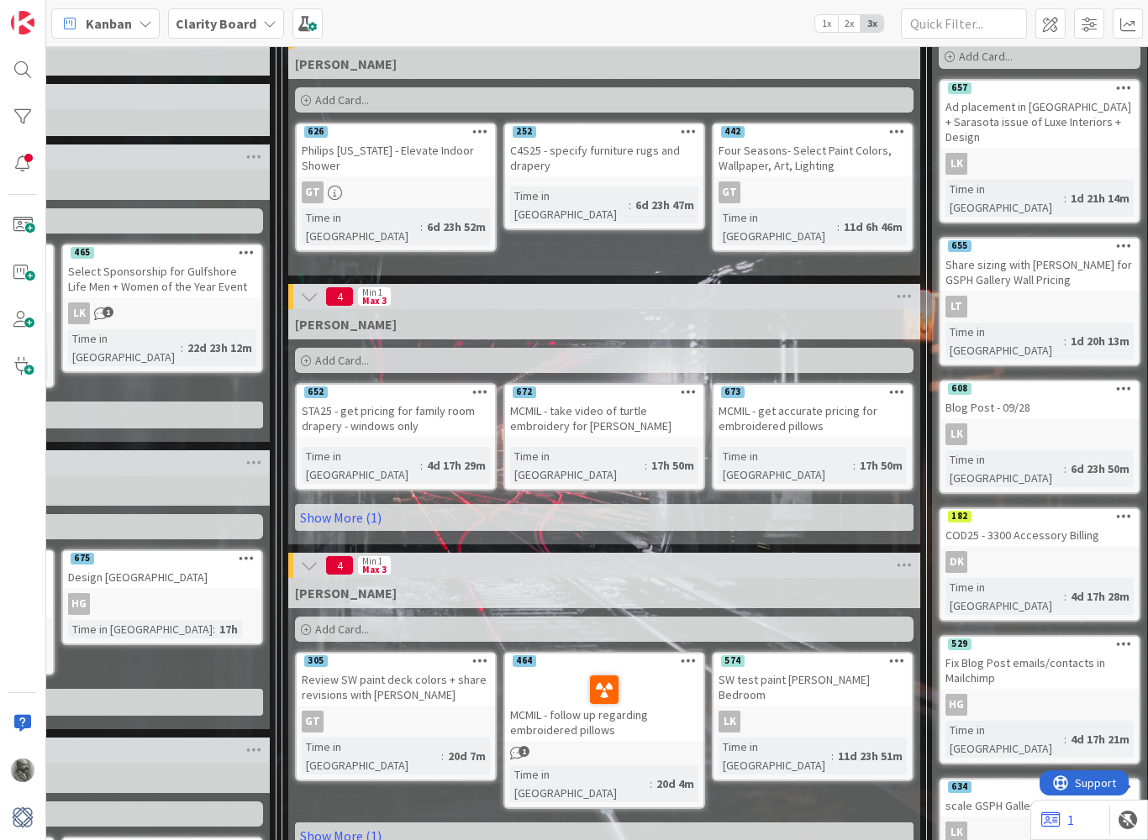
scroll to position [58, 463]
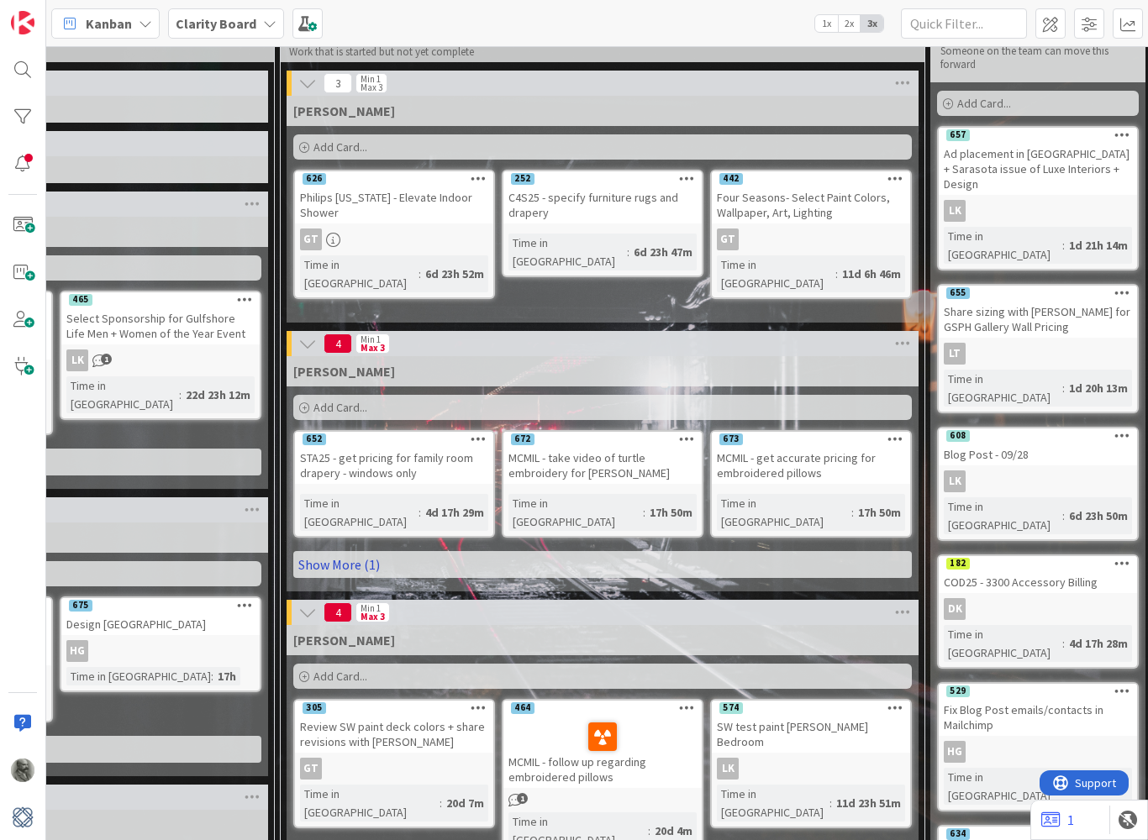
click at [336, 555] on link "Show More (1)" at bounding box center [602, 564] width 618 height 27
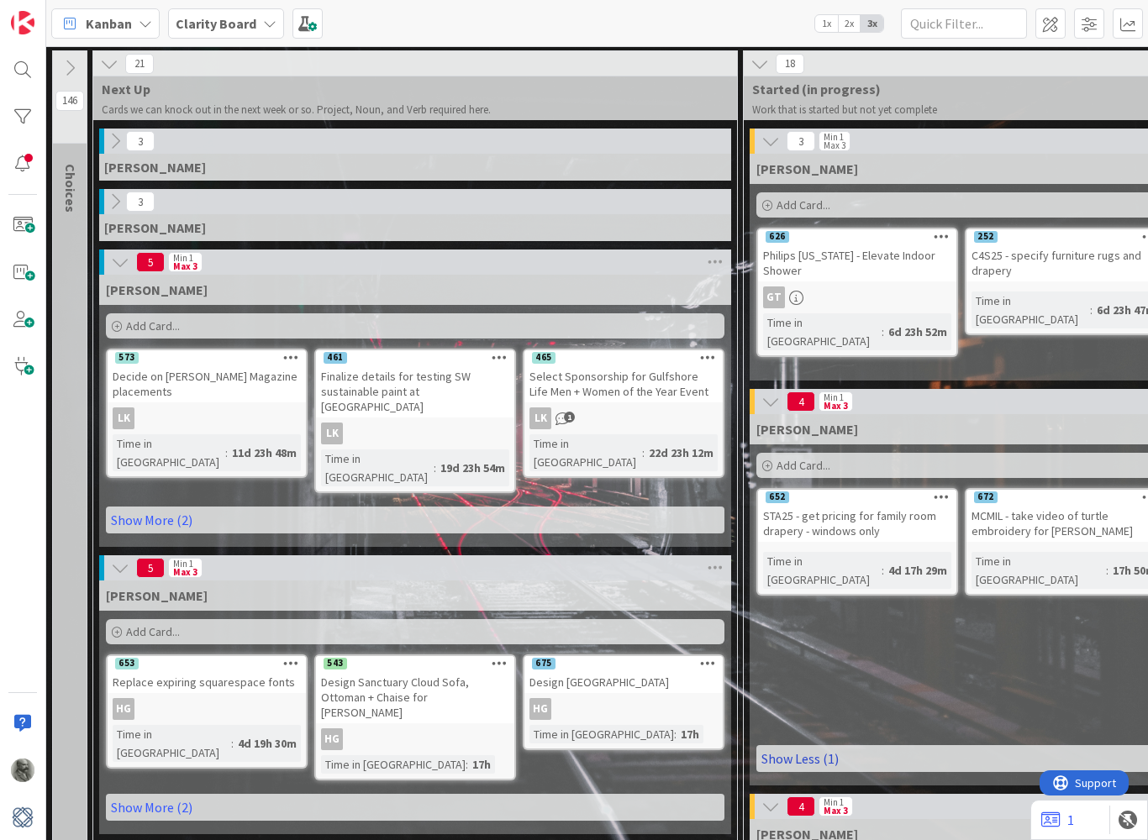
scroll to position [0, 0]
click at [109, 207] on icon at bounding box center [115, 201] width 18 height 18
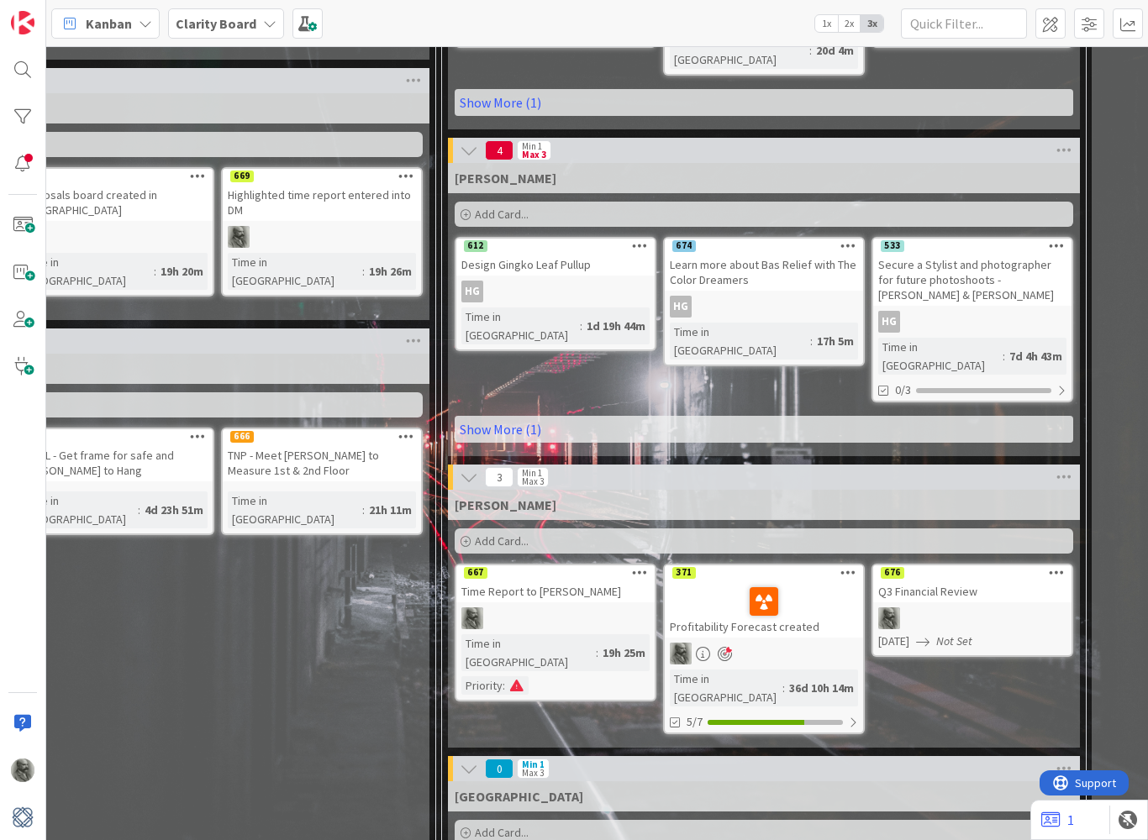
scroll to position [1003, 301]
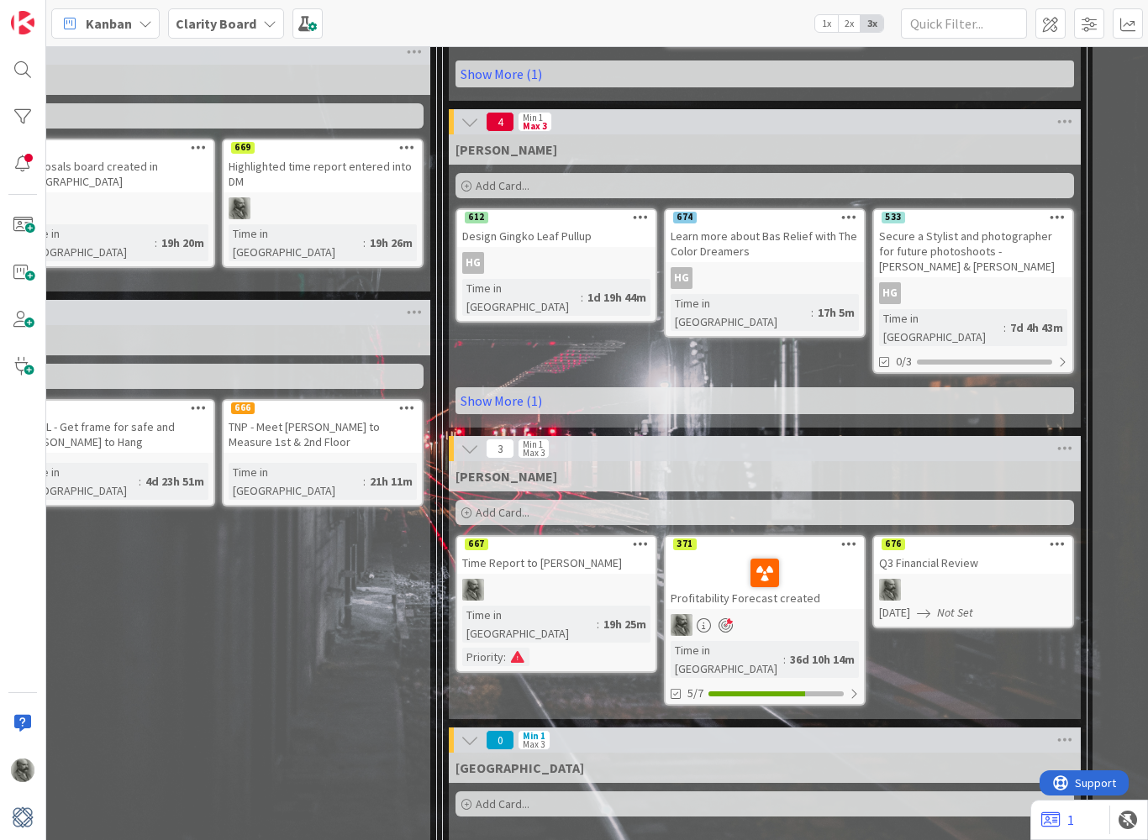
click at [540, 500] on div "Add Card..." at bounding box center [764, 512] width 618 height 25
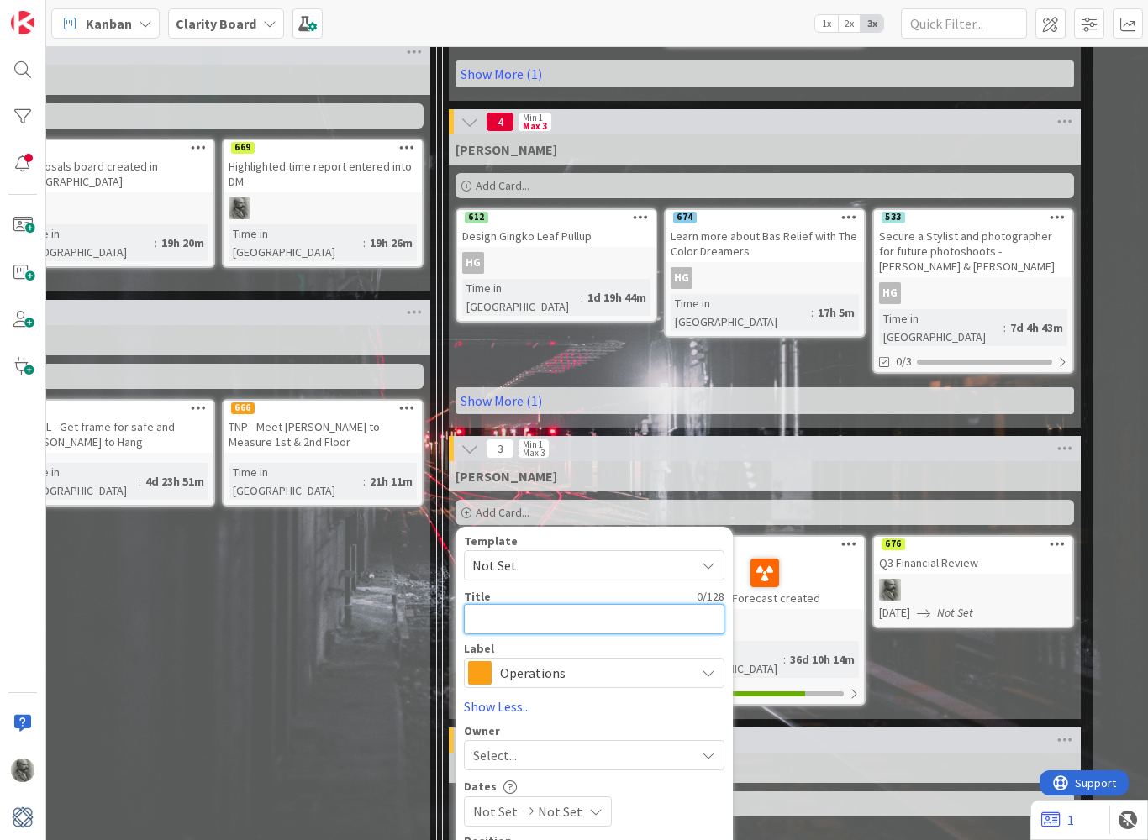
type textarea "x"
type textarea "3"
type textarea "x"
type textarea "33"
type textarea "x"
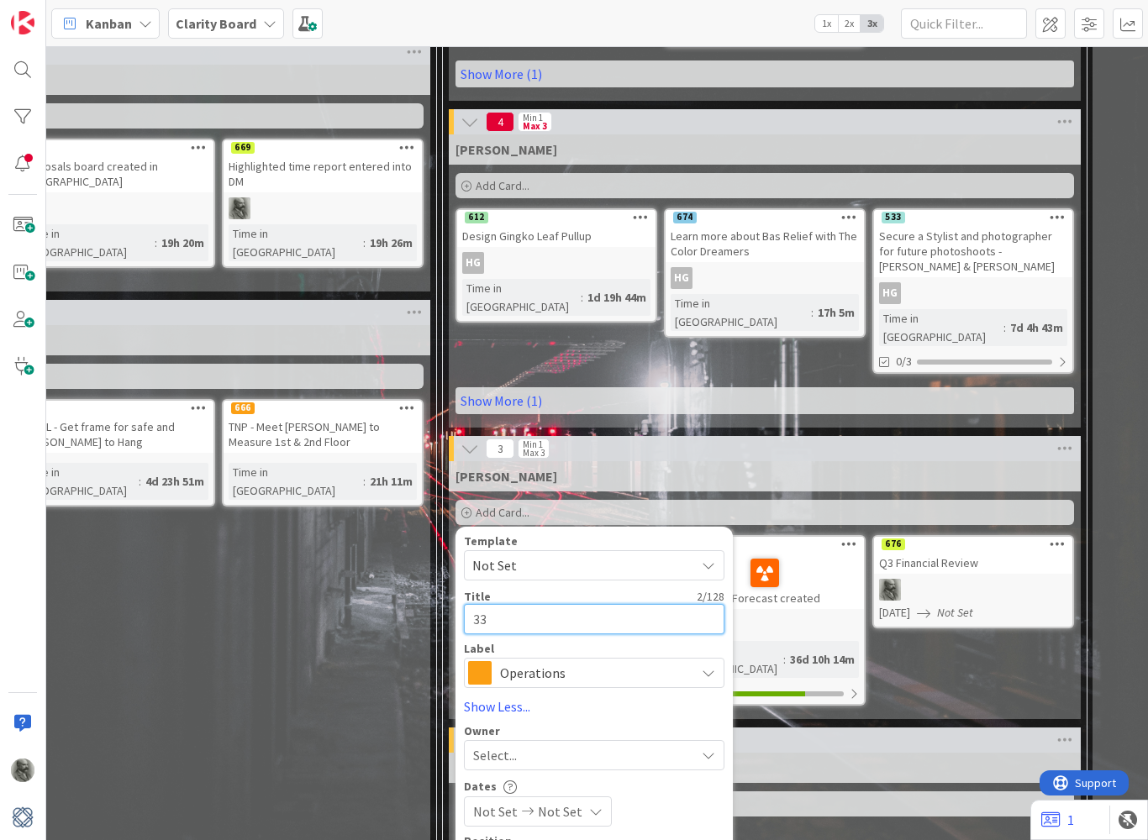
type textarea "330"
type textarea "x"
type textarea "3300"
type textarea "x"
type textarea "3300"
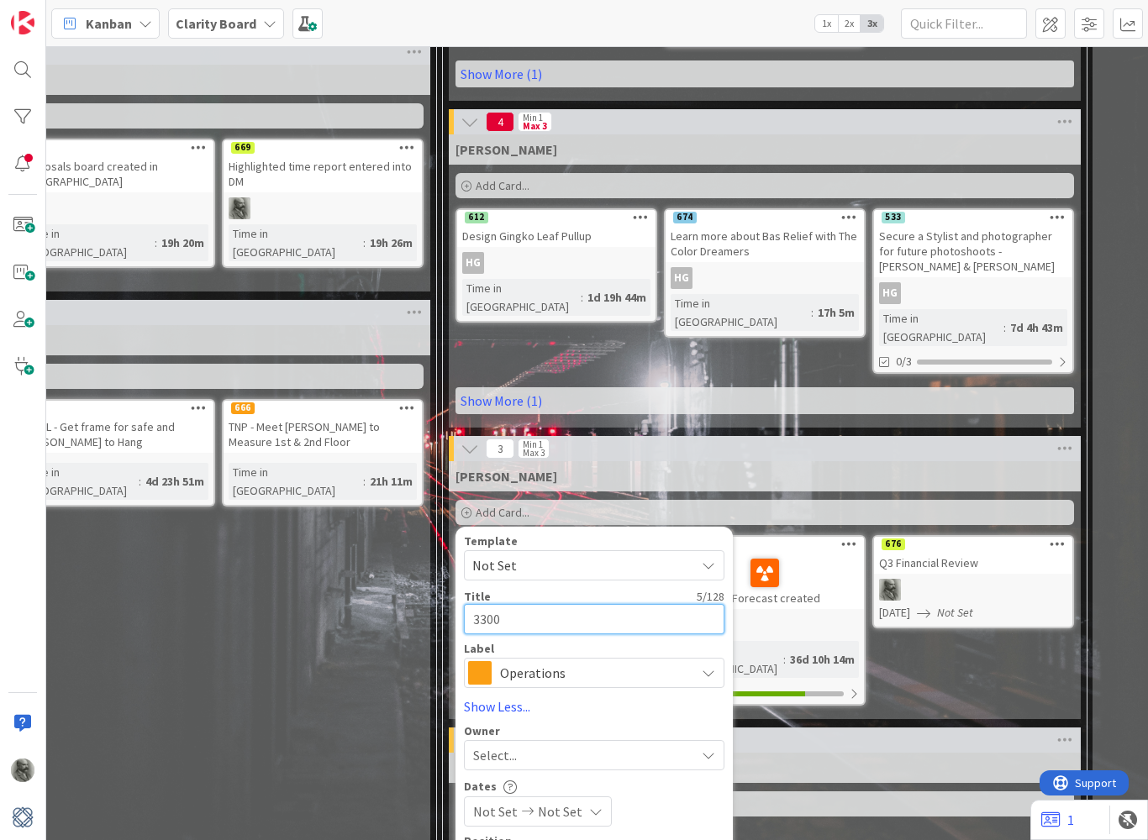
type textarea "x"
type textarea "3300 A"
type textarea "x"
type textarea "3300"
type textarea "x"
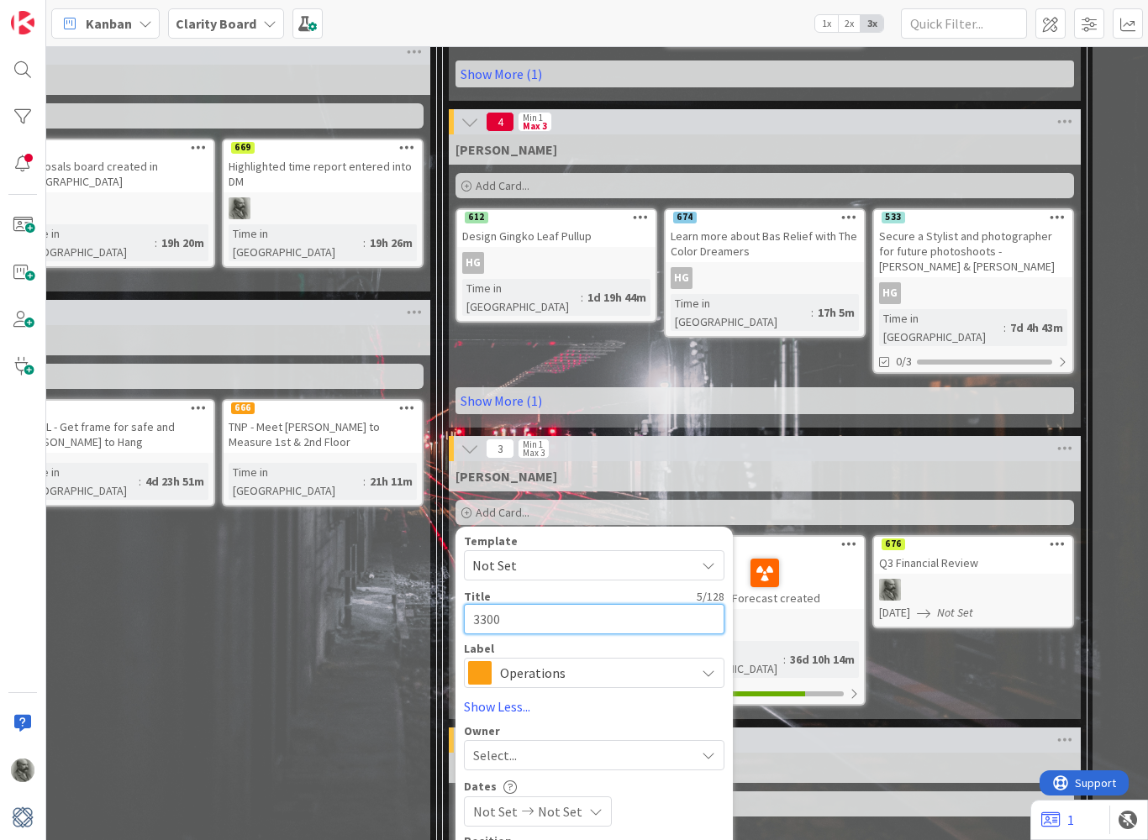
type textarea "3300 I"
type textarea "x"
type textarea "3300 It"
type textarea "x"
type textarea "3300 Ite"
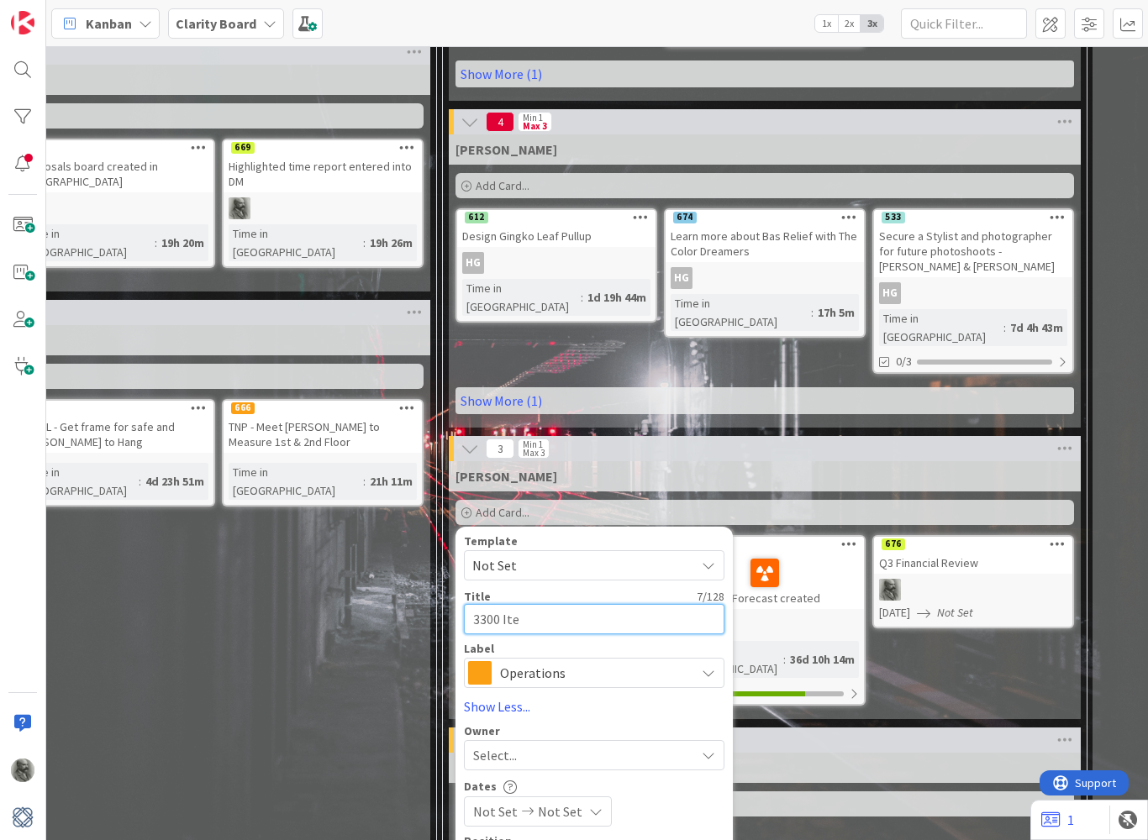
type textarea "x"
type textarea "3300 Item"
type textarea "x"
type textarea "3300 Item"
type textarea "x"
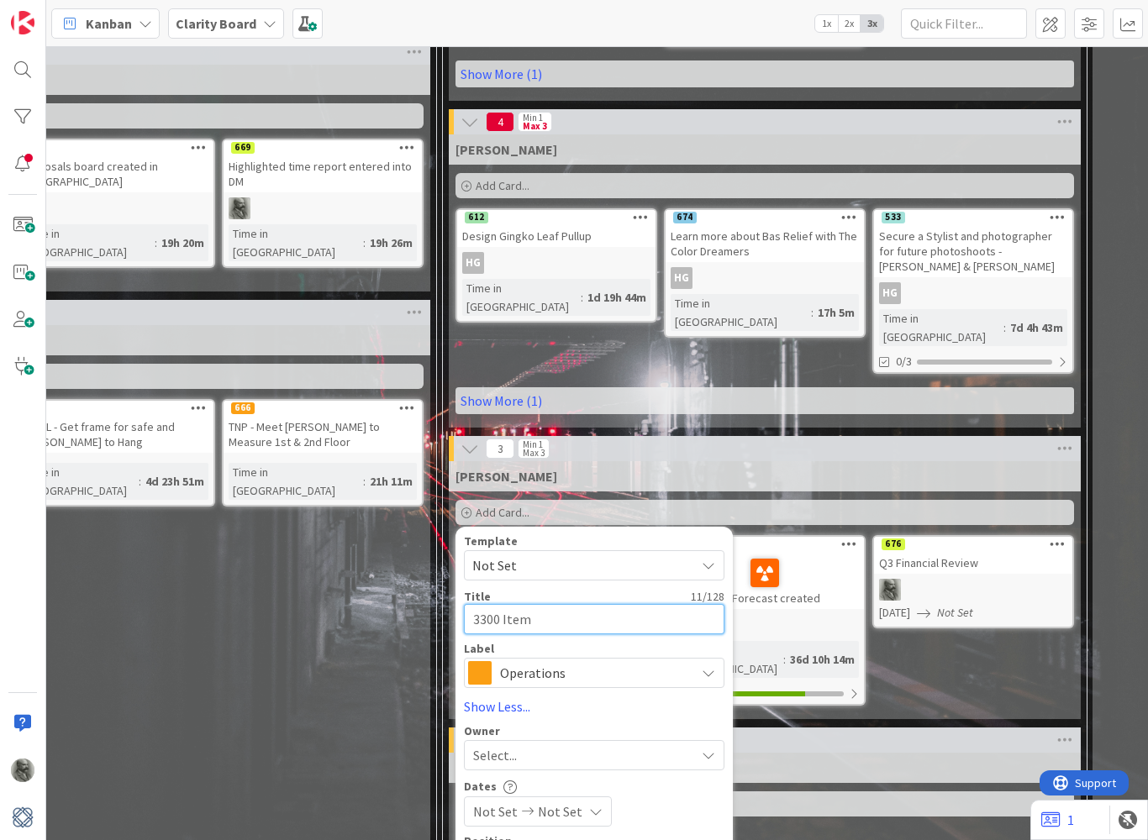
type textarea "3300 Item E"
type textarea "x"
type textarea "3300 Item Ex"
type textarea "x"
type textarea "3300 Item Exp"
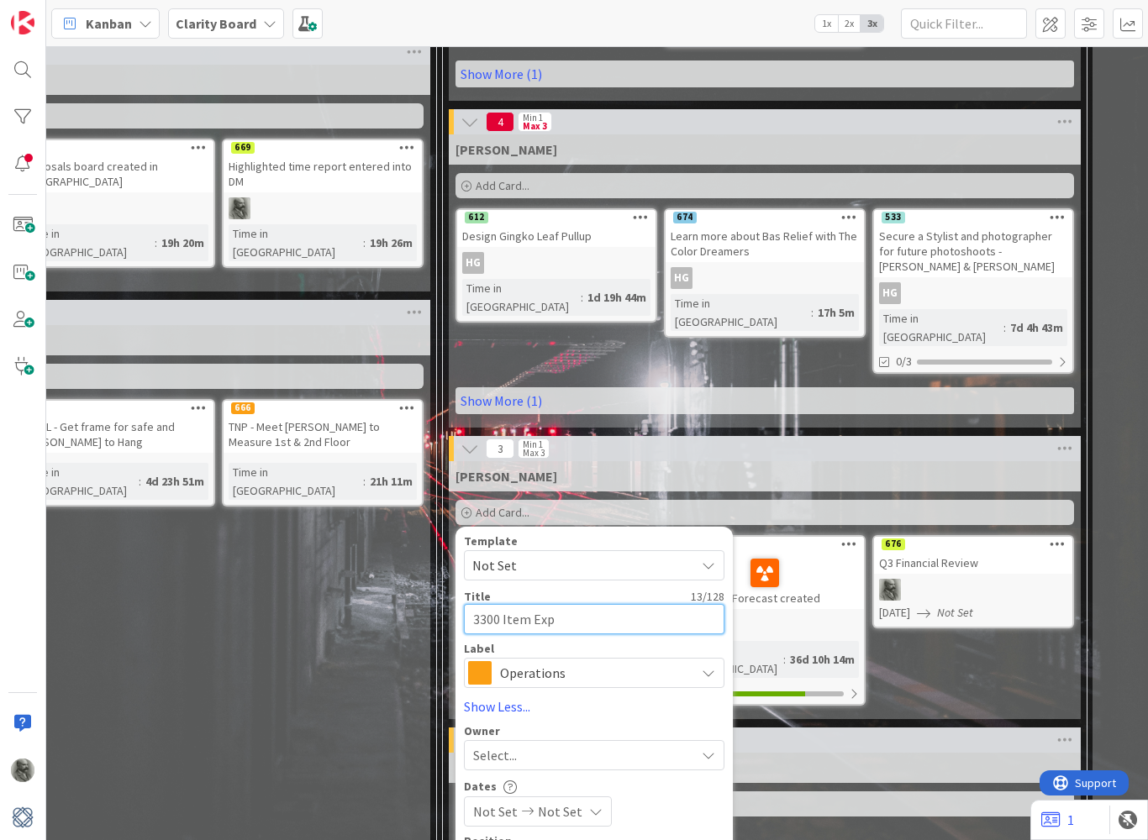
type textarea "x"
type textarea "3300 Item Expo"
type textarea "x"
type textarea "3300 Item Expor"
type textarea "x"
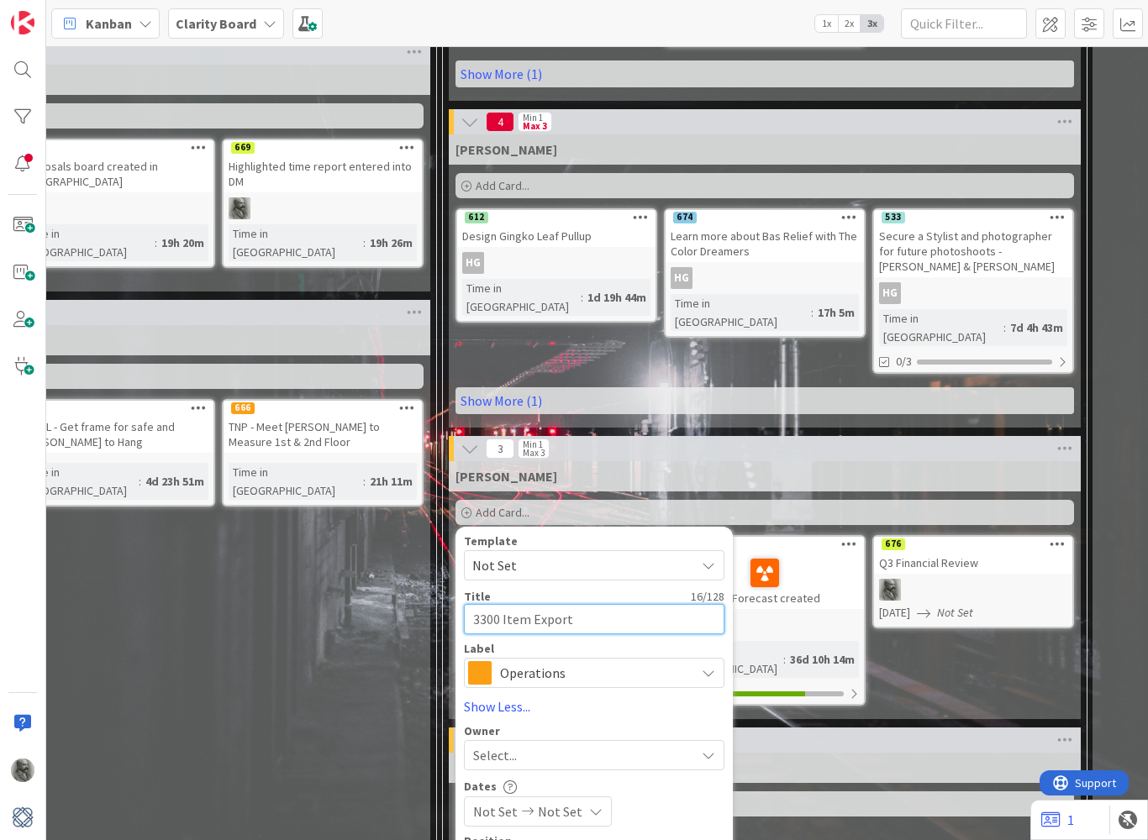
scroll to position [1003, 303]
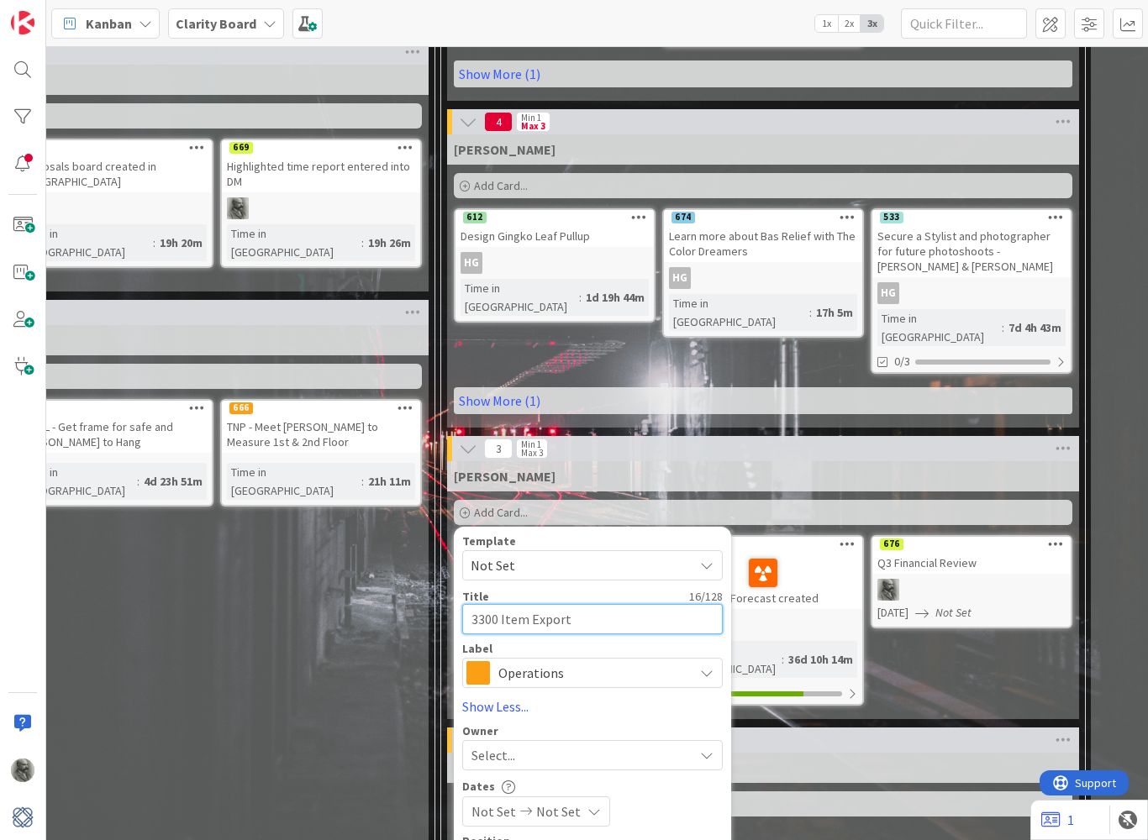
type textarea "3300 Item Export"
click at [711, 666] on icon at bounding box center [706, 672] width 13 height 13
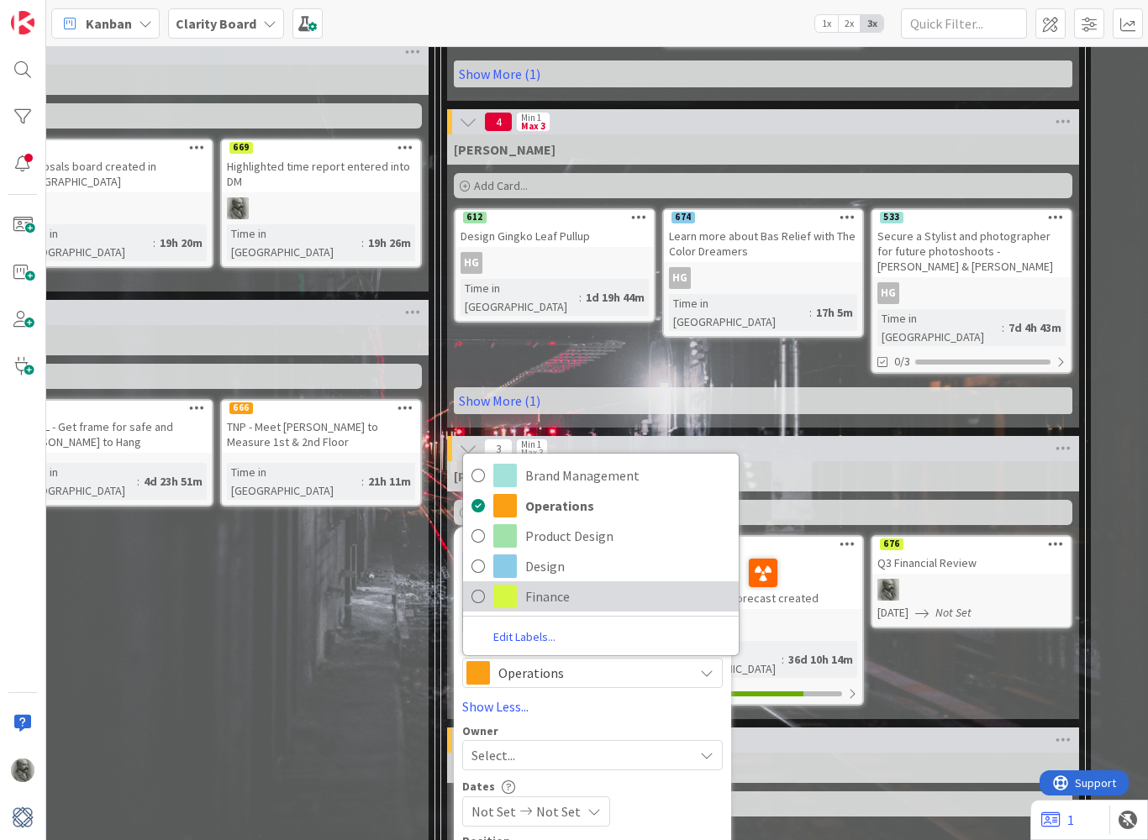
click at [578, 584] on span "Finance" at bounding box center [627, 596] width 205 height 25
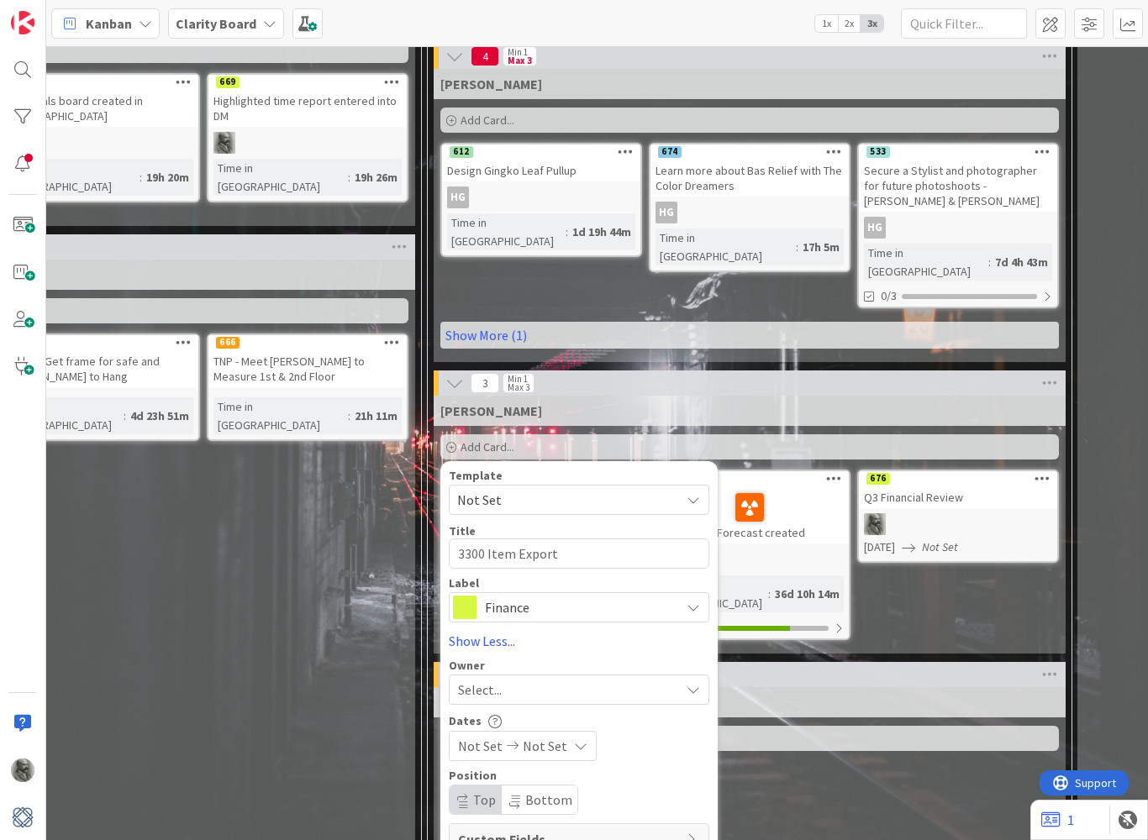
scroll to position [1068, 316]
type textarea "x"
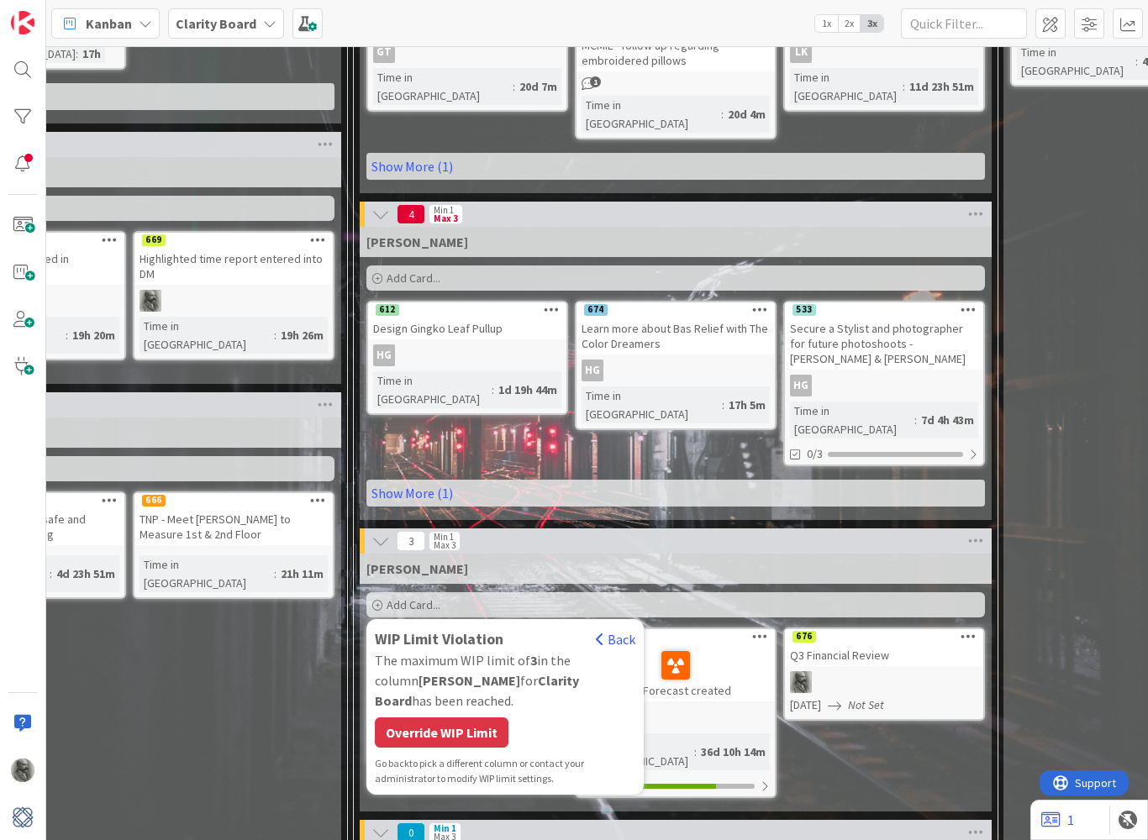
scroll to position [913, 390]
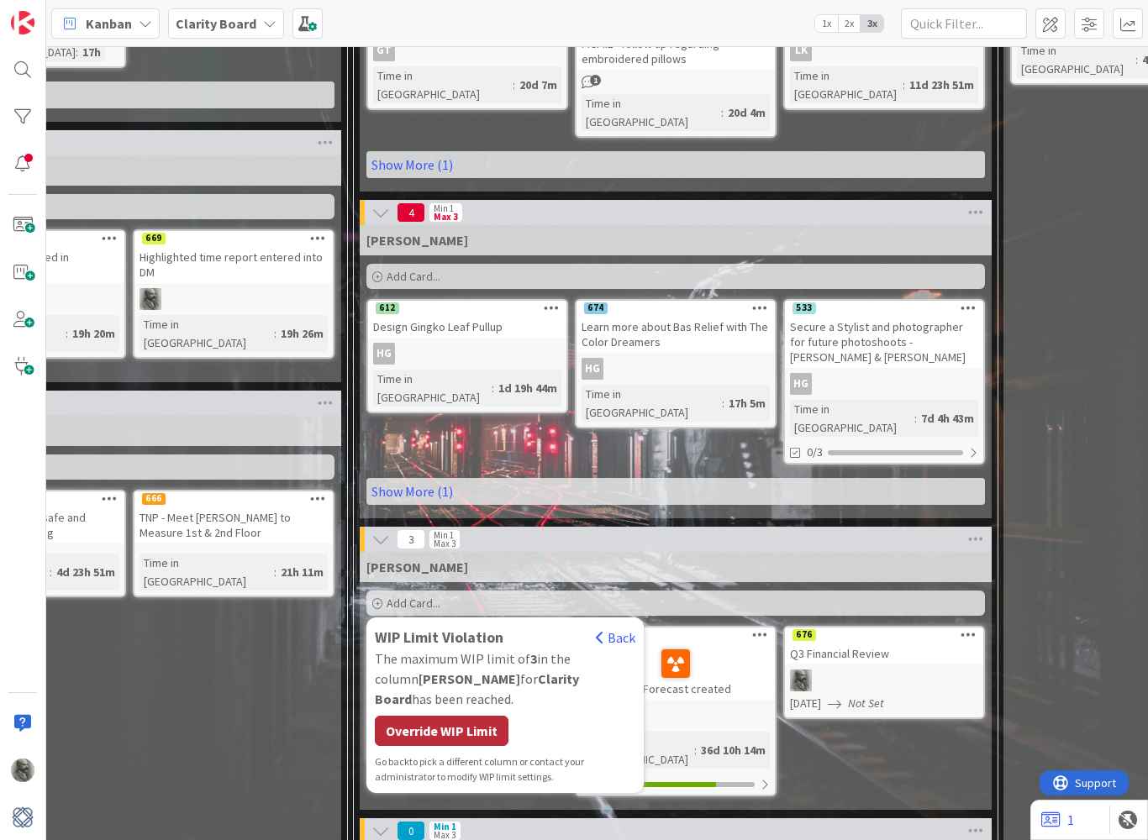
click at [471, 716] on div "Override WIP Limit" at bounding box center [442, 731] width 134 height 30
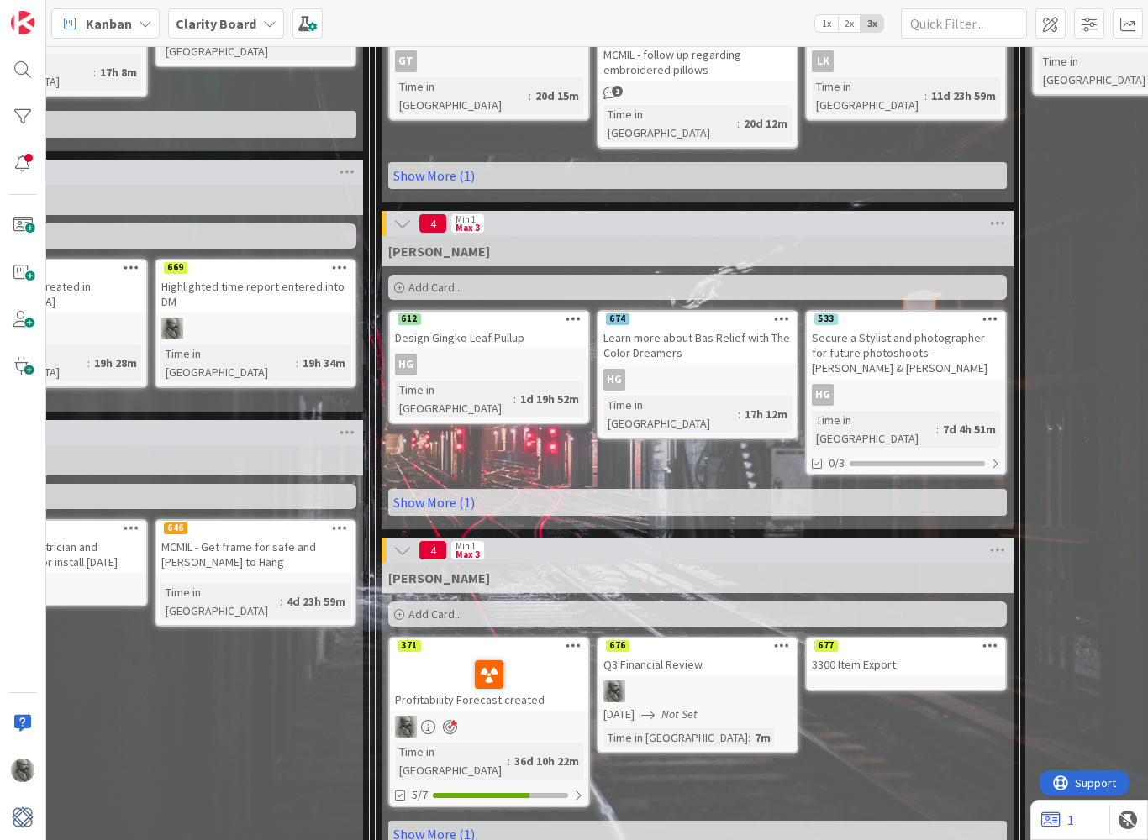
scroll to position [922, 382]
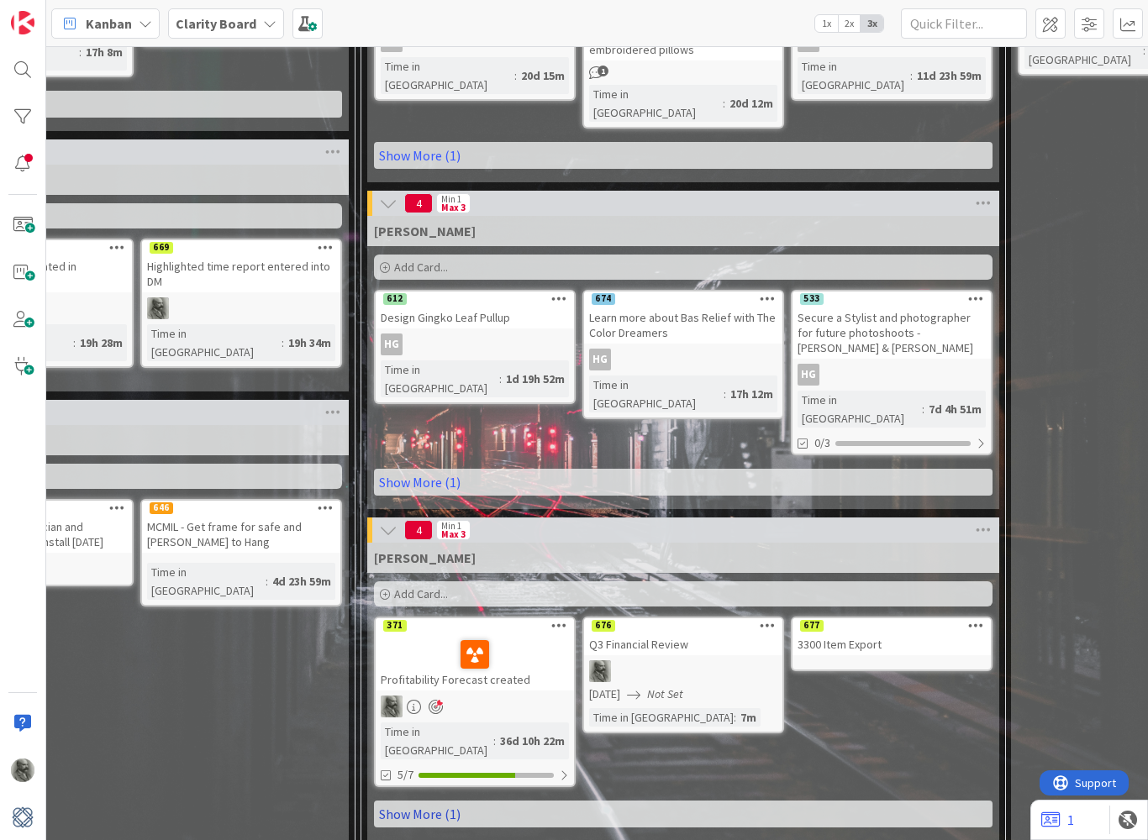
click at [431, 799] on link "Show More (1)" at bounding box center [683, 814] width 618 height 27
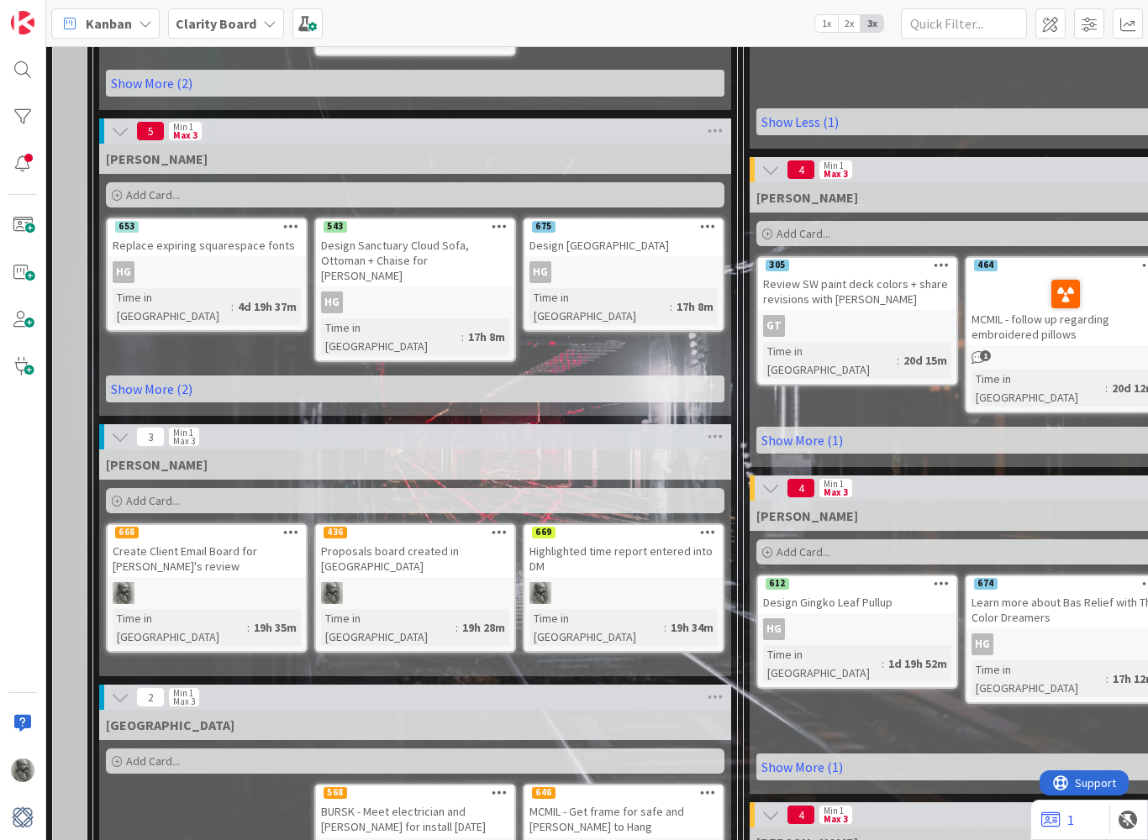
scroll to position [636, 0]
